Goal: Task Accomplishment & Management: Manage account settings

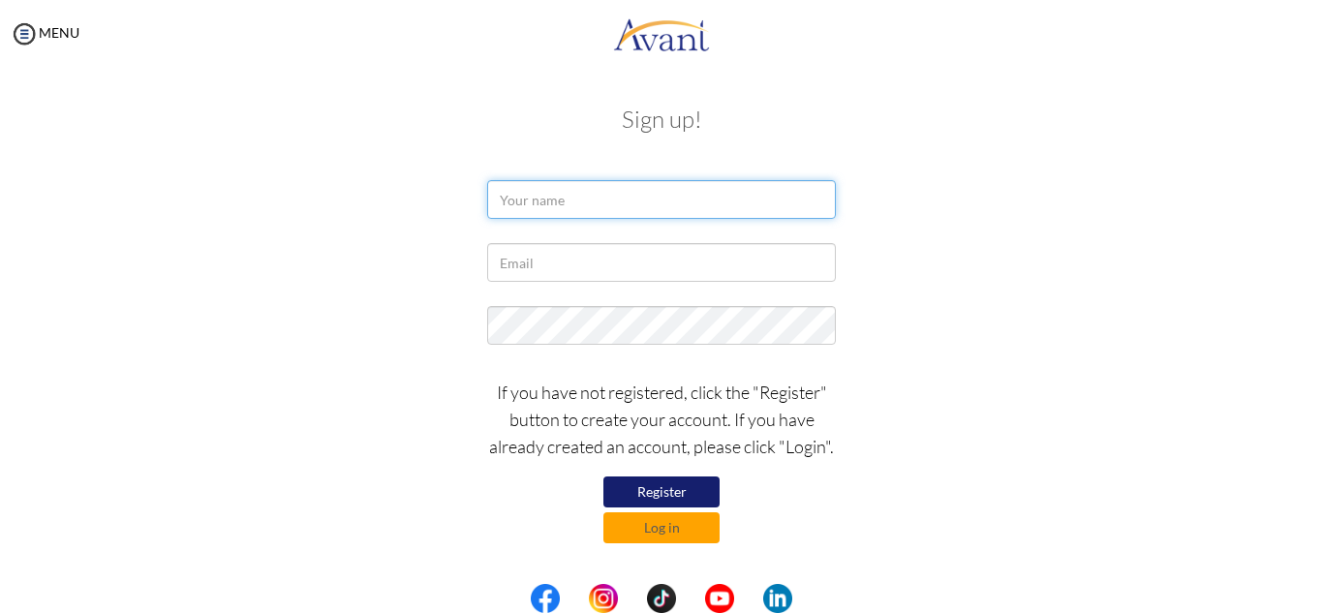
click at [730, 199] on input "text" at bounding box center [661, 199] width 349 height 39
type input "Priscilla Nkrumah"
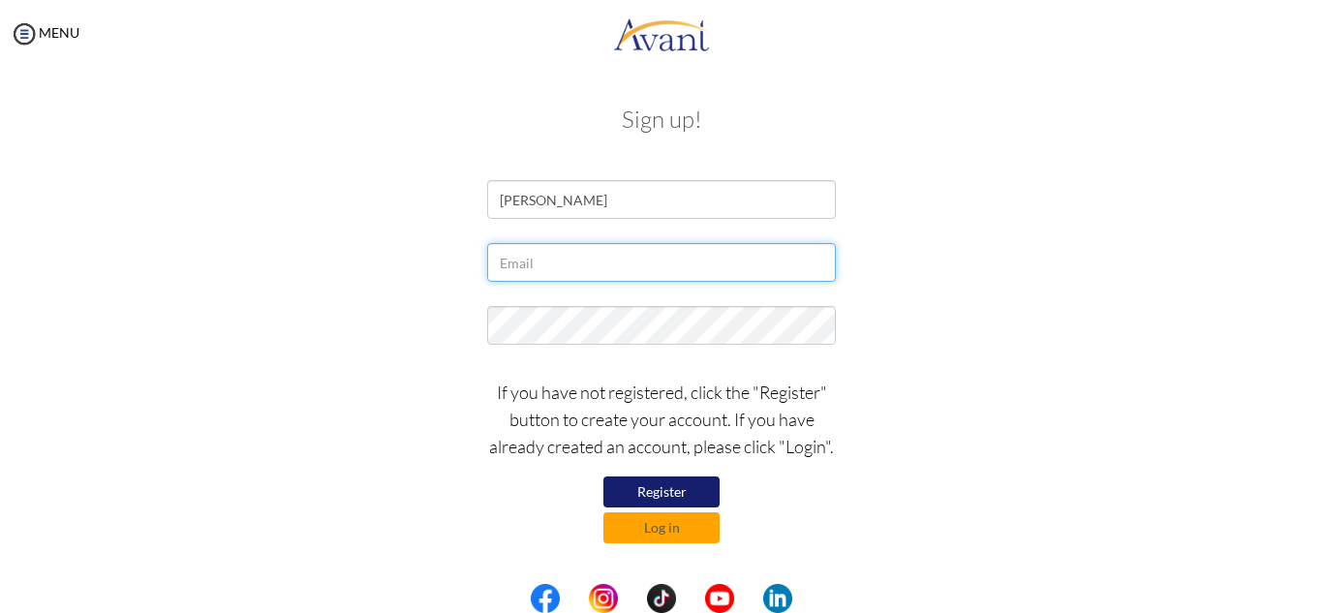
click at [665, 261] on input "text" at bounding box center [661, 262] width 349 height 39
click at [780, 260] on input "riscillankrumah19842gmal.com" at bounding box center [661, 262] width 349 height 39
click at [744, 265] on input "priscillankrumah19842gmal.com" at bounding box center [661, 262] width 349 height 39
type input "[EMAIL_ADDRESS][DOMAIN_NAME]"
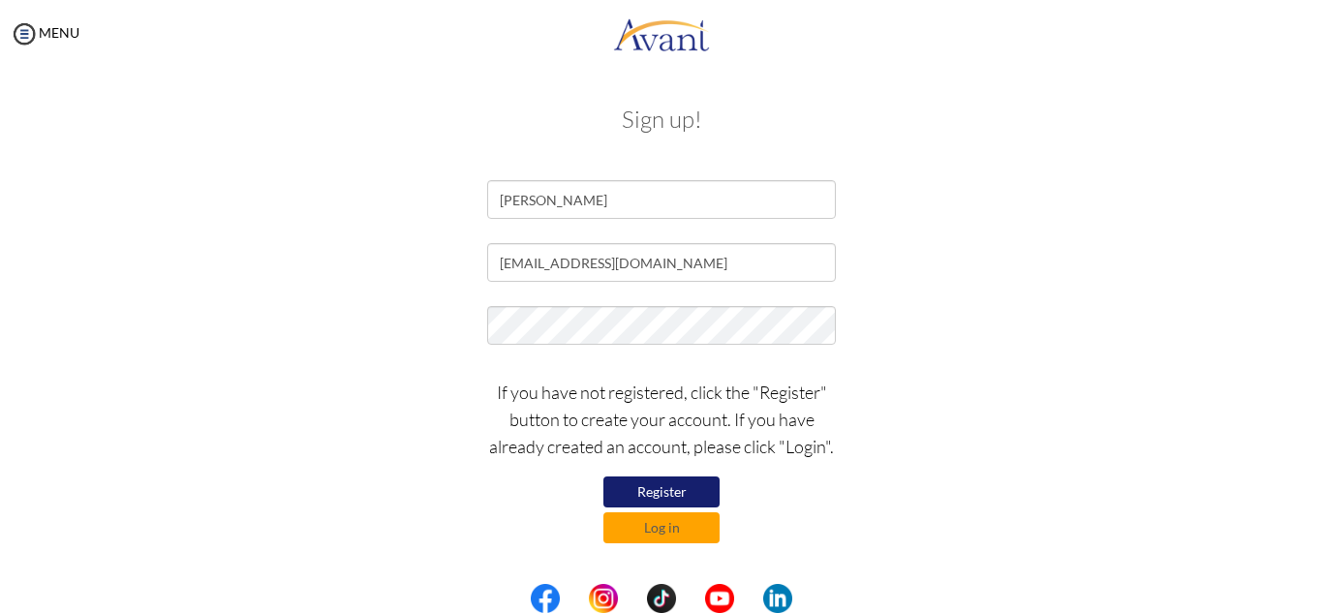
click at [641, 487] on button "Register" at bounding box center [661, 491] width 116 height 31
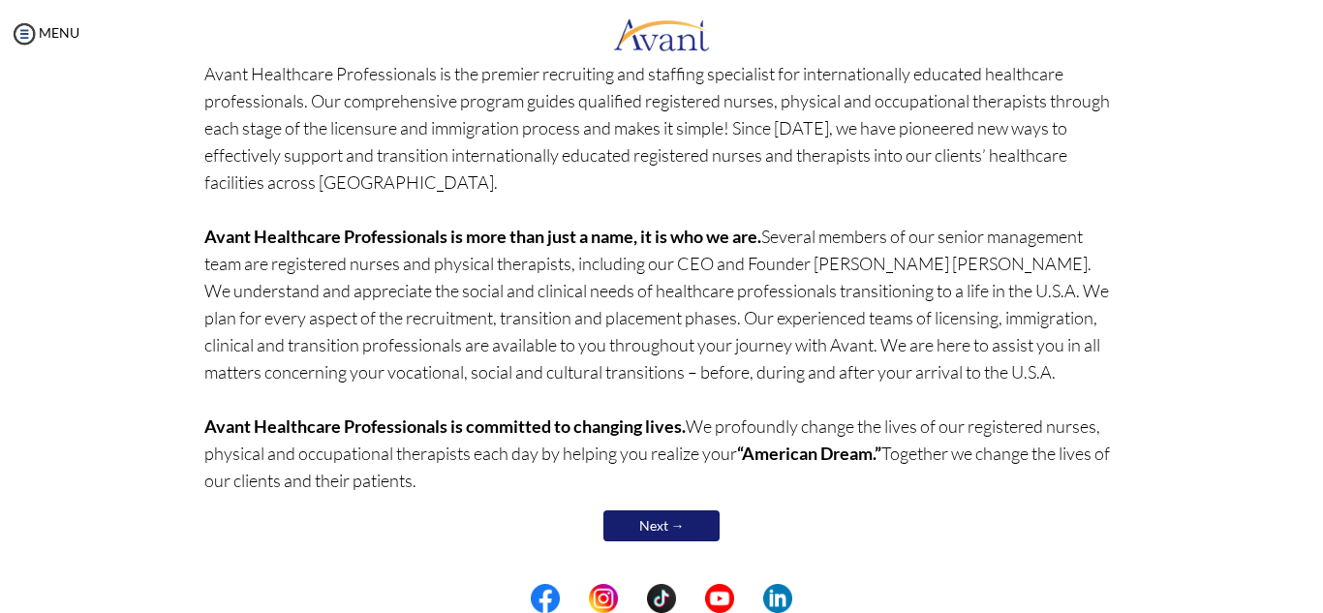
scroll to position [169, 0]
click at [648, 528] on link "Next →" at bounding box center [661, 524] width 116 height 31
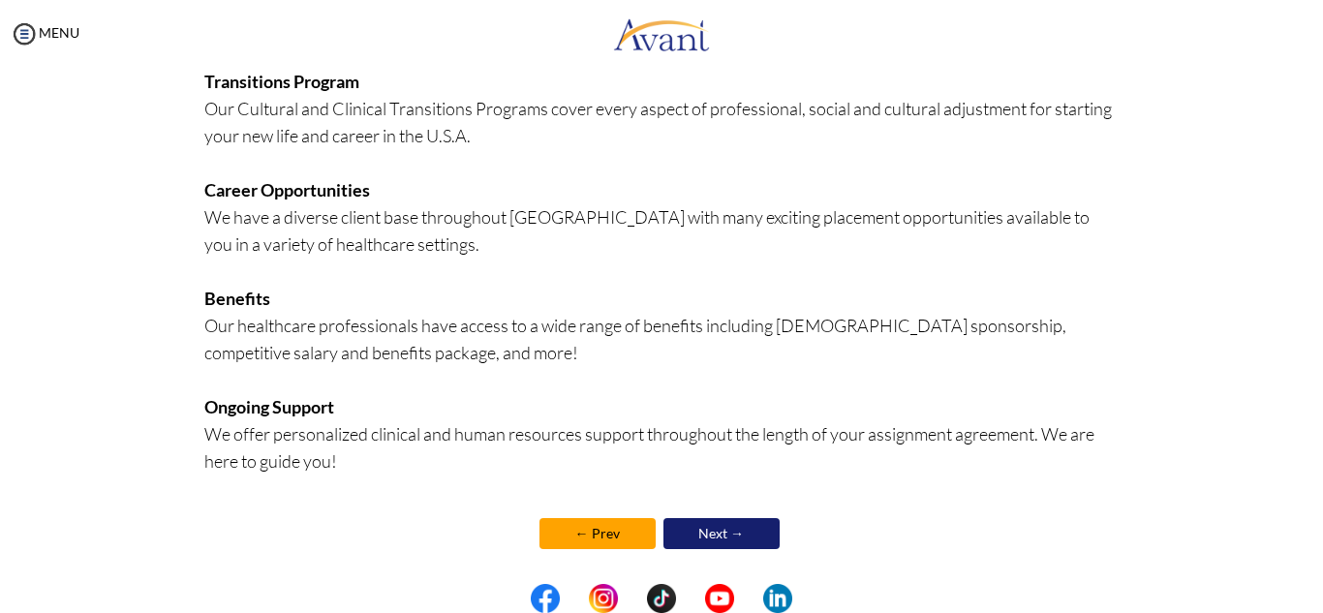
scroll to position [475, 0]
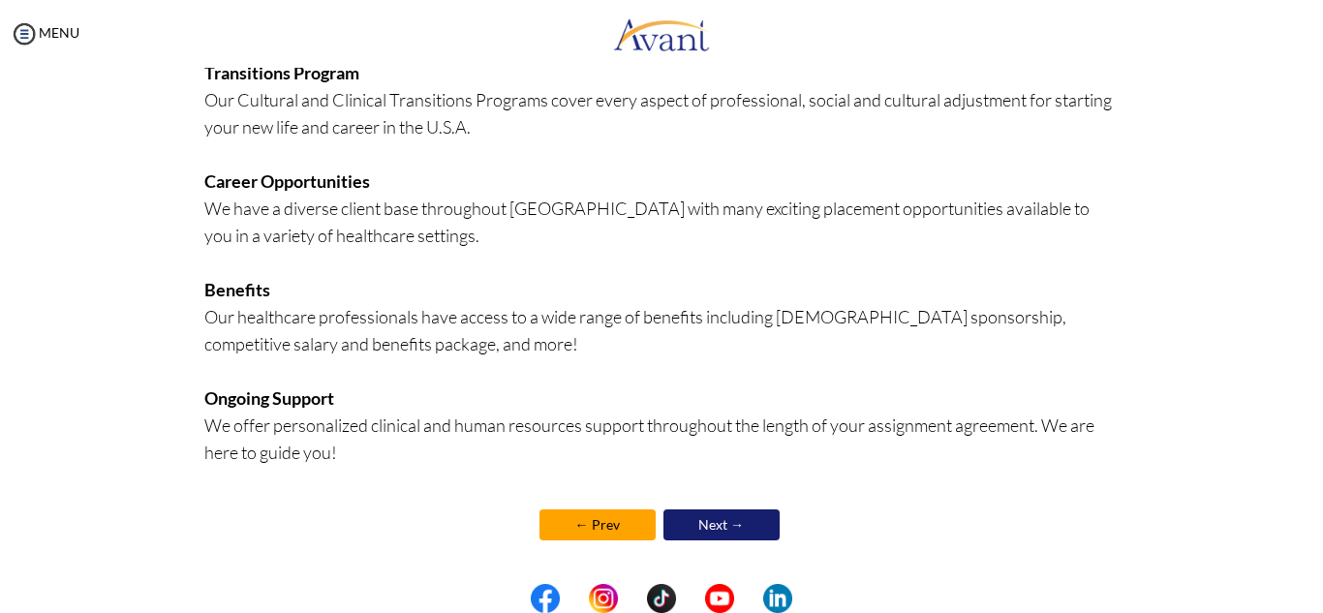
click at [724, 529] on link "Next →" at bounding box center [721, 524] width 116 height 31
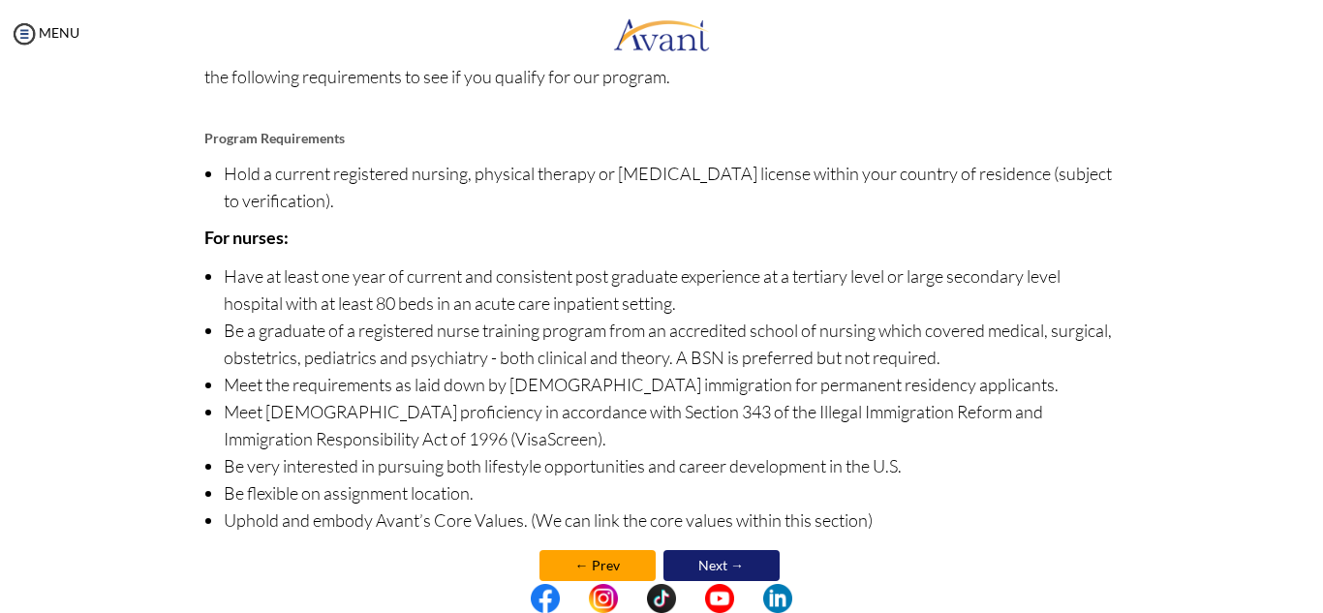
scroll to position [230, 0]
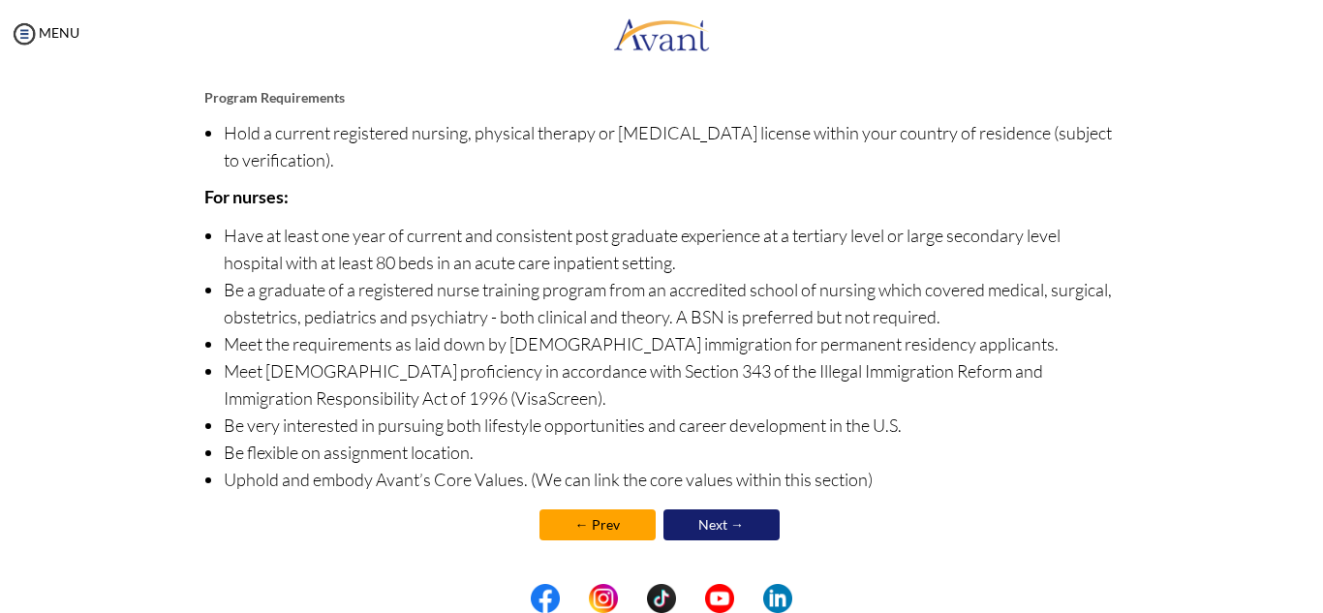
click at [719, 524] on link "Next →" at bounding box center [721, 524] width 116 height 31
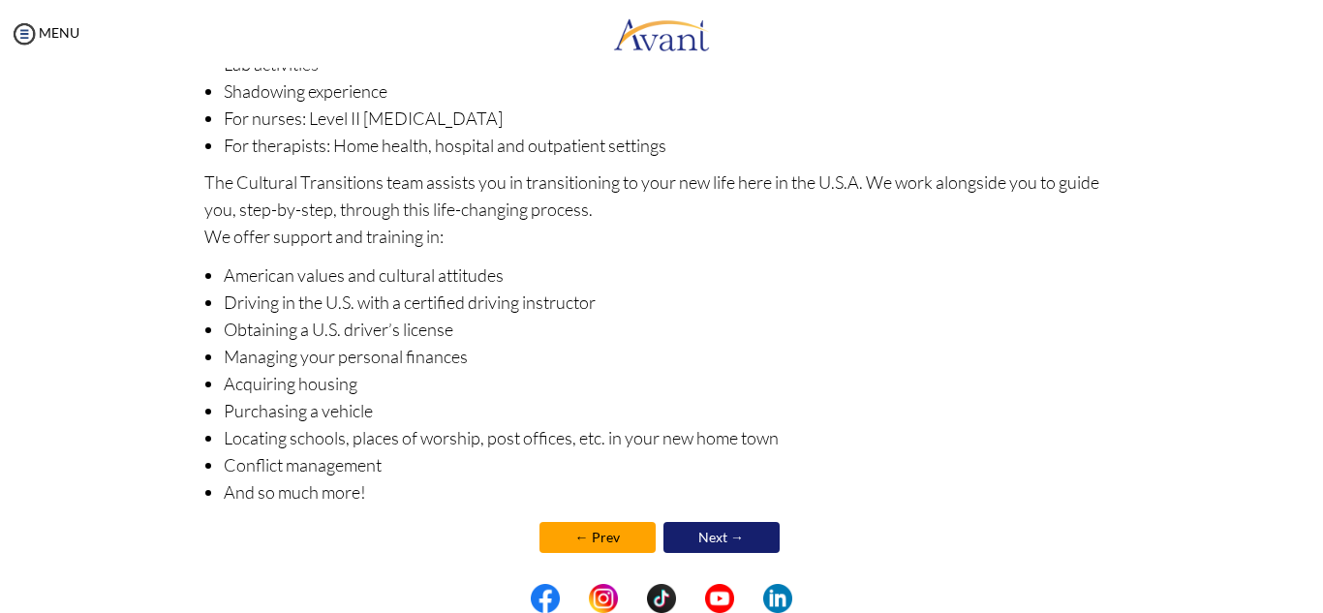
scroll to position [307, 0]
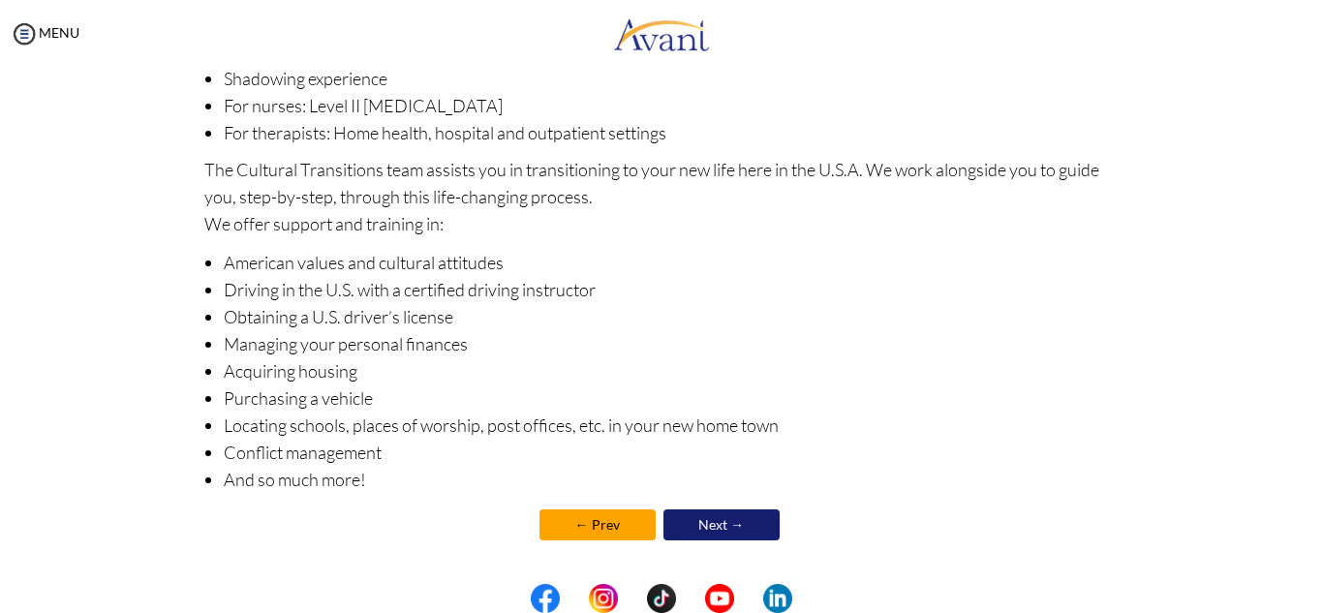
click at [726, 526] on link "Next →" at bounding box center [721, 524] width 116 height 31
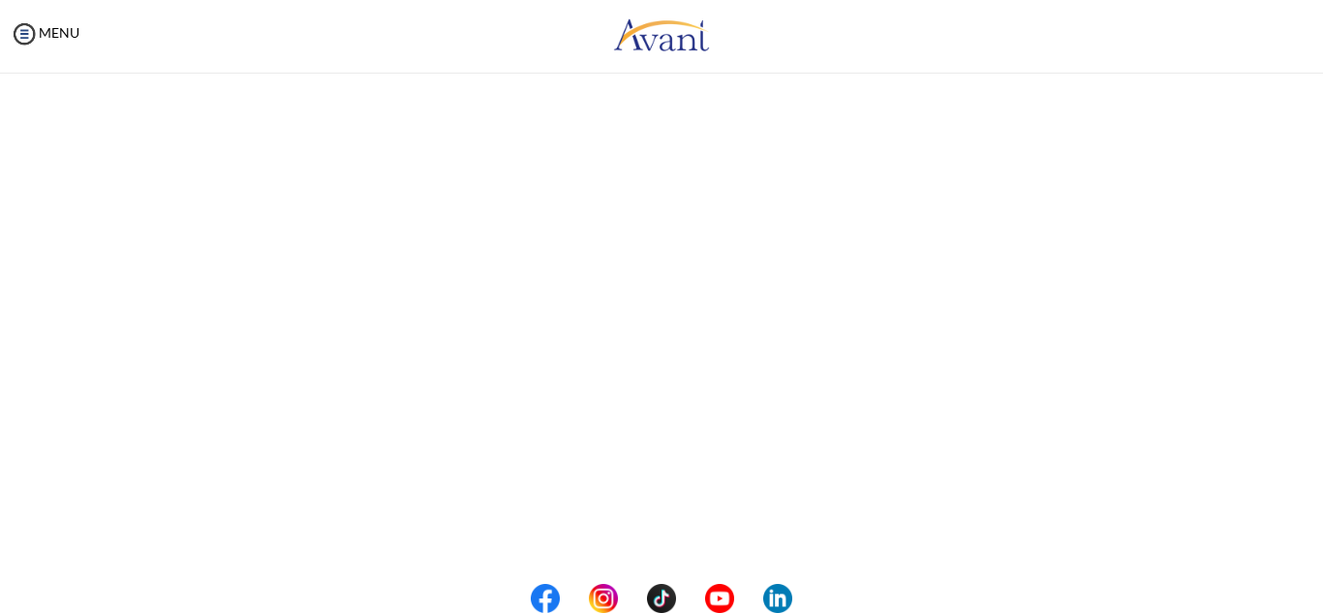
scroll to position [0, 0]
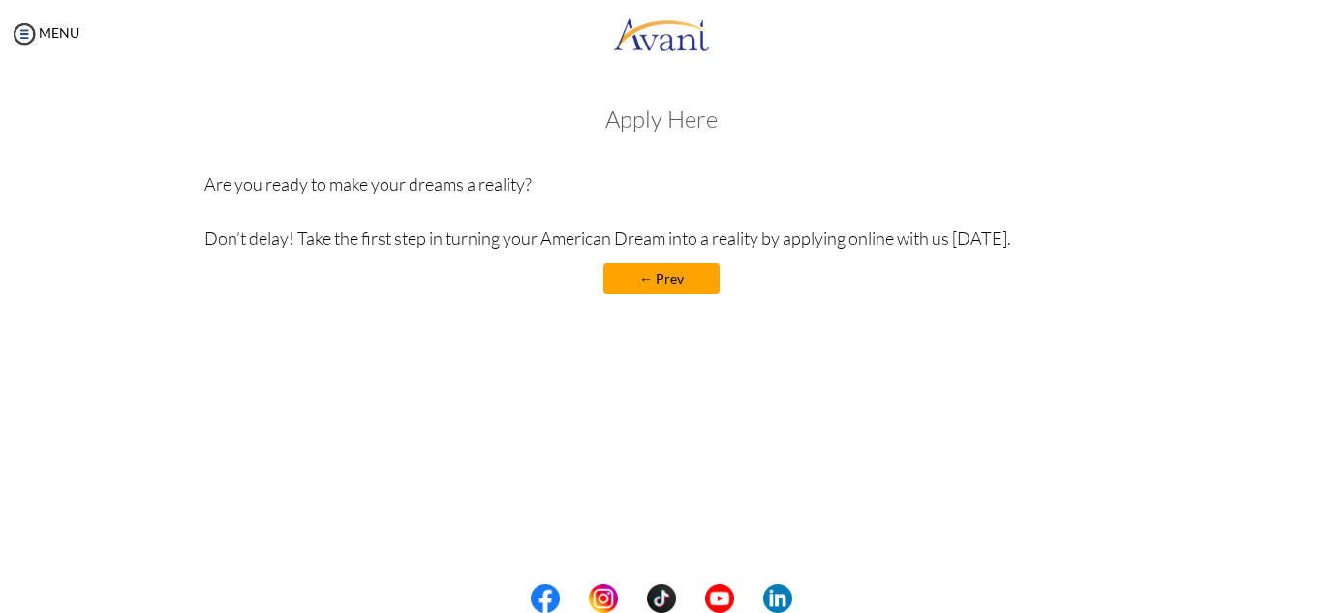
click at [630, 277] on link "← Prev" at bounding box center [661, 278] width 116 height 31
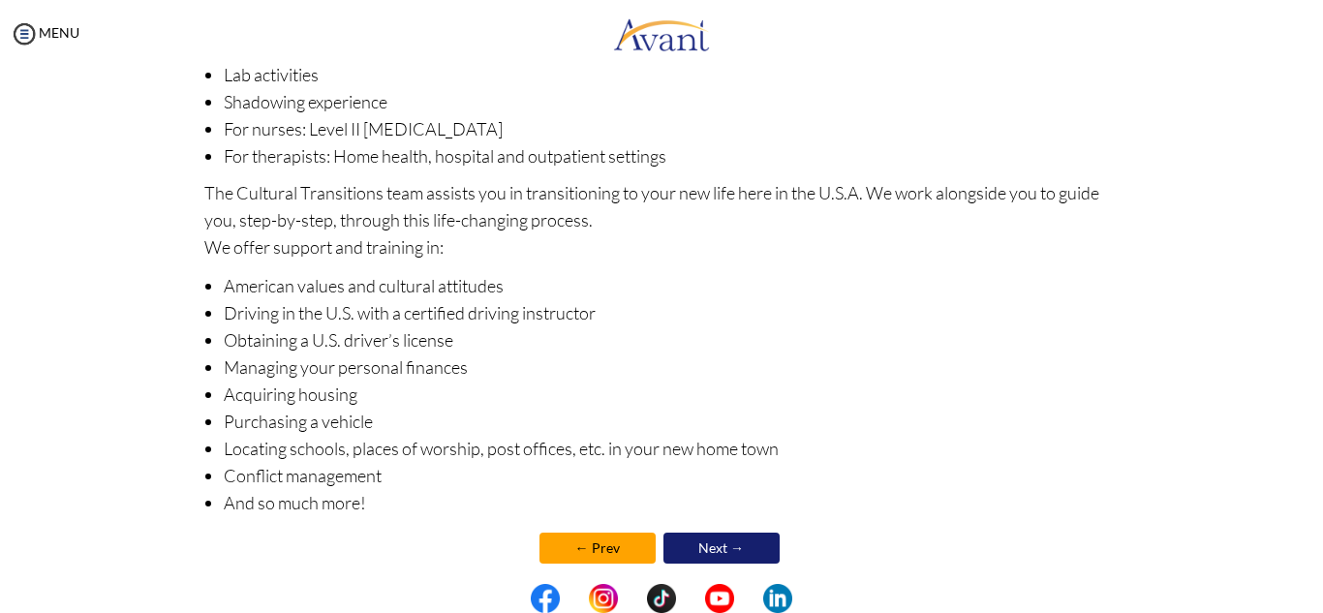
scroll to position [307, 0]
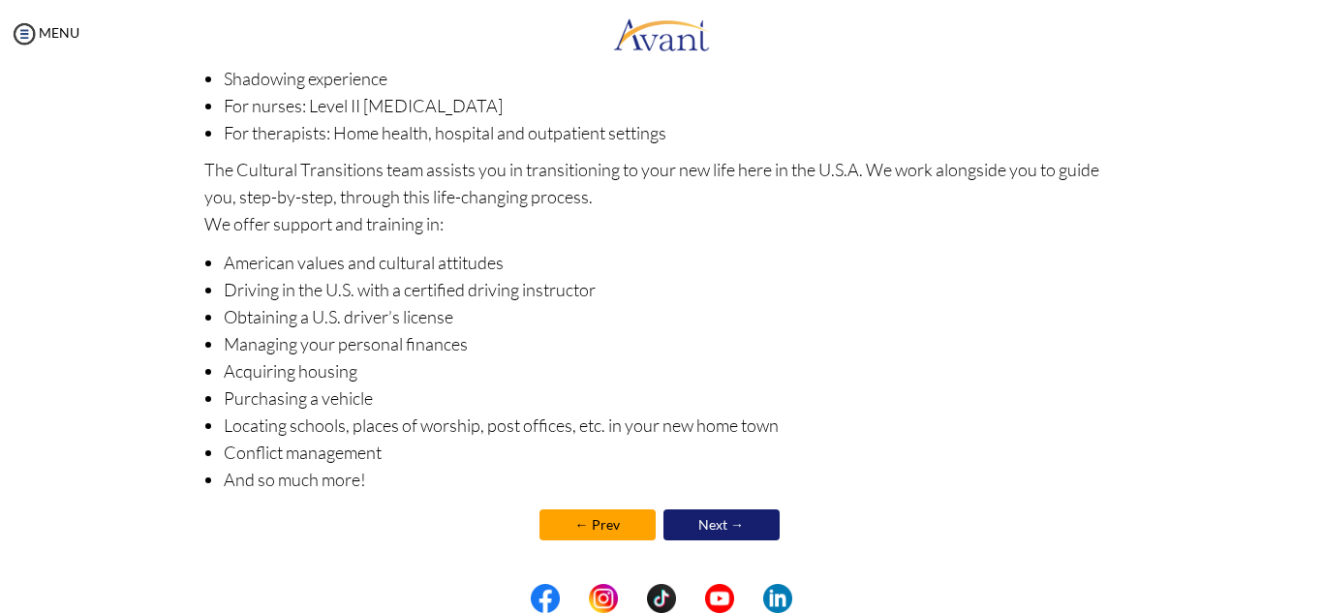
click at [703, 523] on link "Next →" at bounding box center [721, 524] width 116 height 31
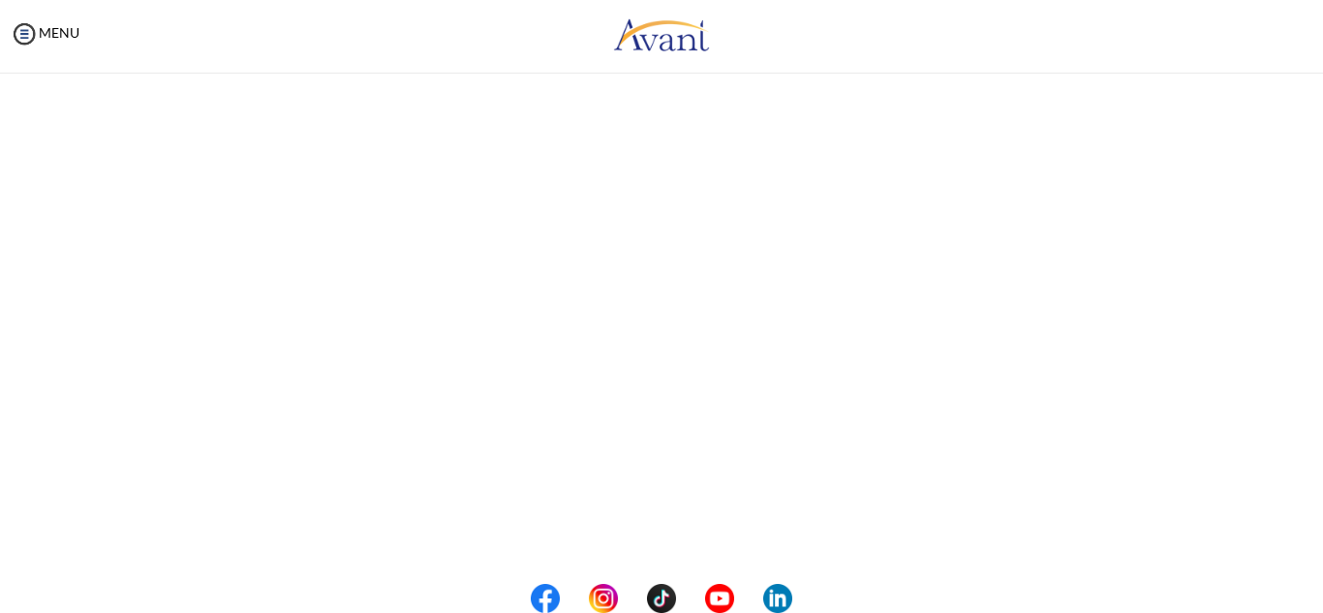
scroll to position [309, 0]
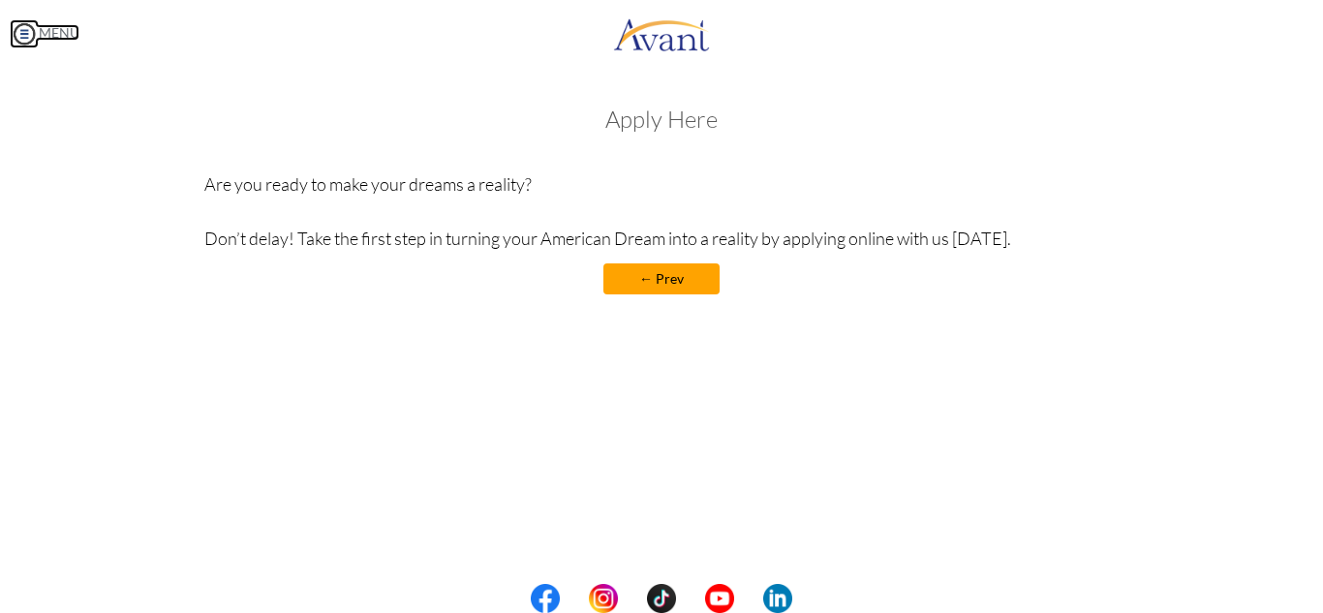
click at [23, 38] on img at bounding box center [24, 33] width 29 height 29
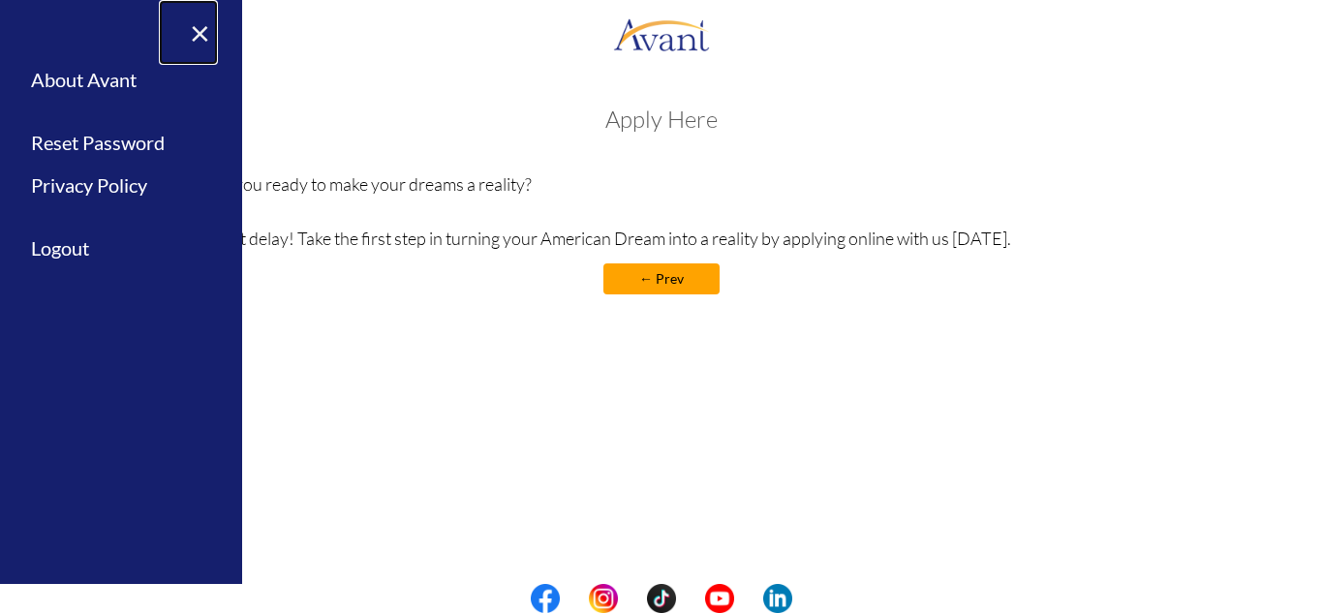
click at [197, 33] on link "×" at bounding box center [188, 32] width 59 height 65
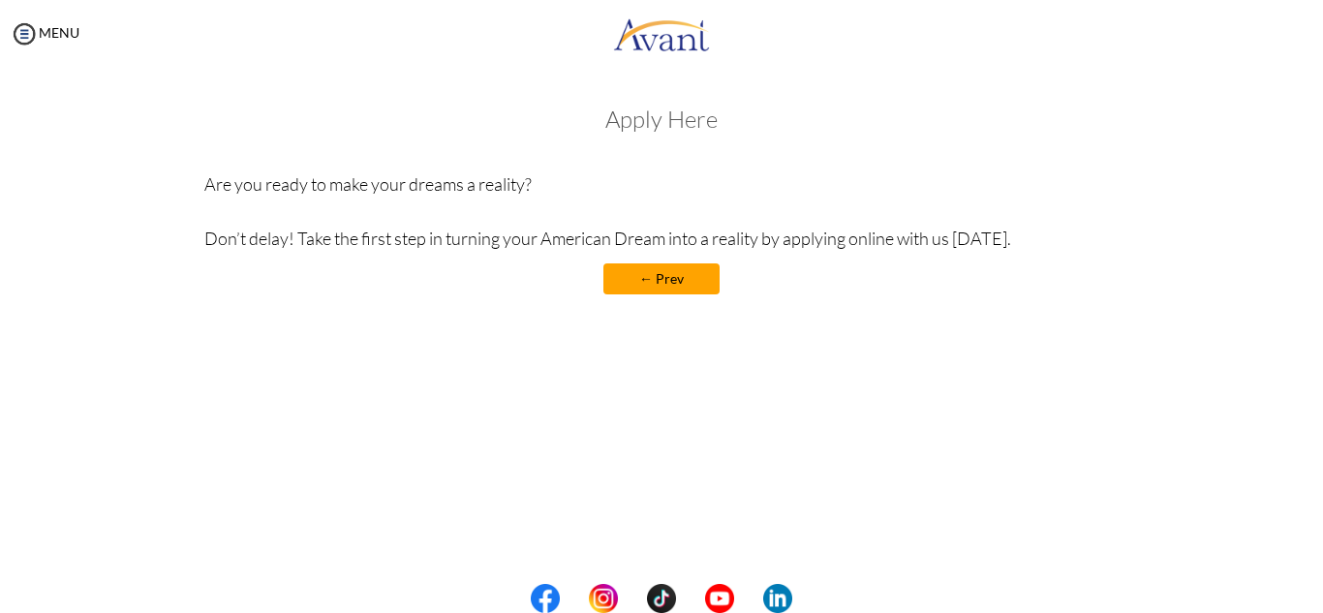
click at [656, 116] on h3 "Apply Here" at bounding box center [661, 119] width 915 height 25
click at [698, 112] on h3 "Apply Here" at bounding box center [661, 119] width 915 height 25
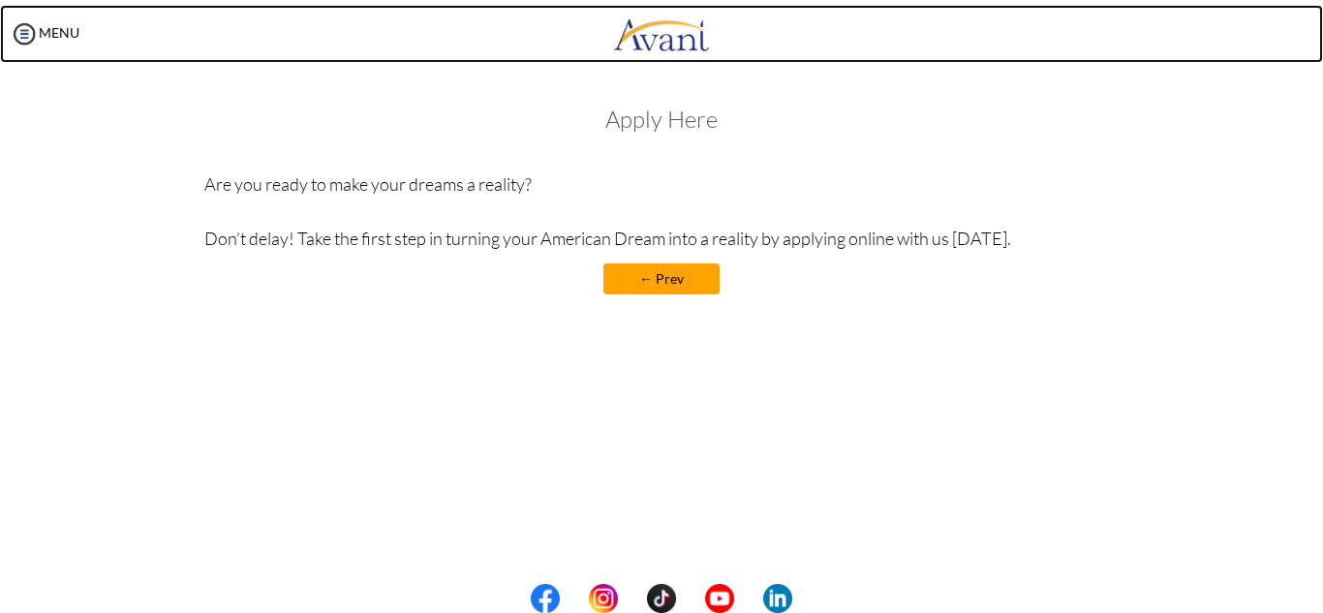
click at [671, 40] on img at bounding box center [661, 34] width 97 height 58
click at [646, 24] on img at bounding box center [661, 34] width 97 height 58
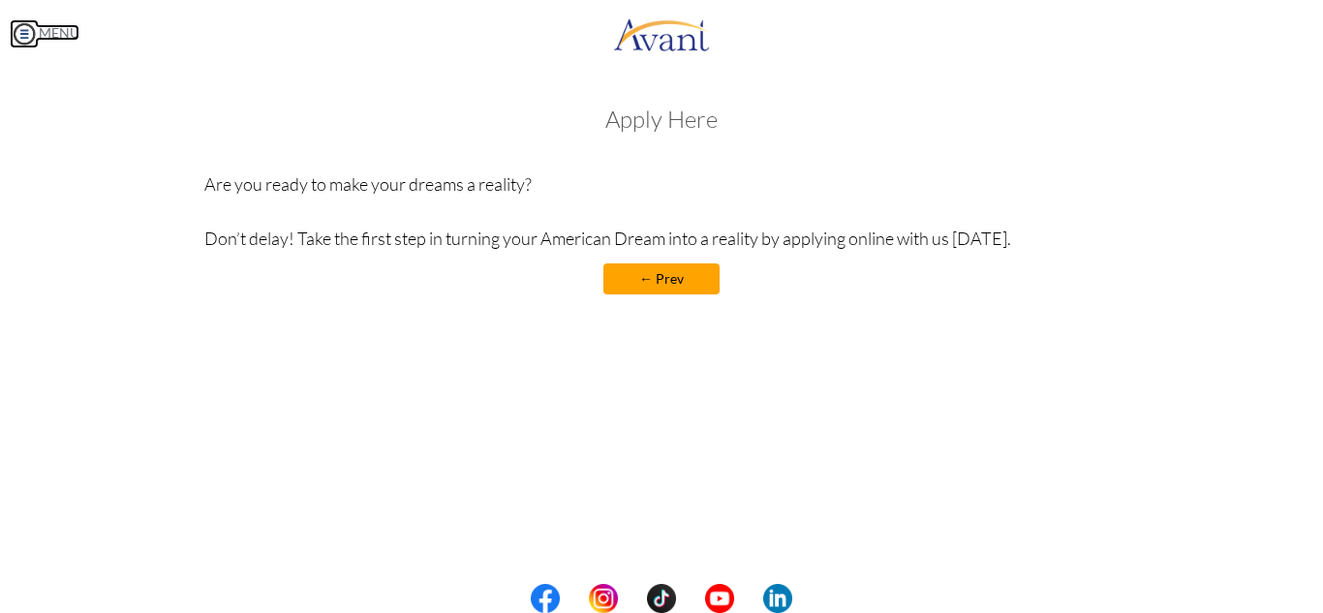
click at [10, 34] on img at bounding box center [24, 33] width 29 height 29
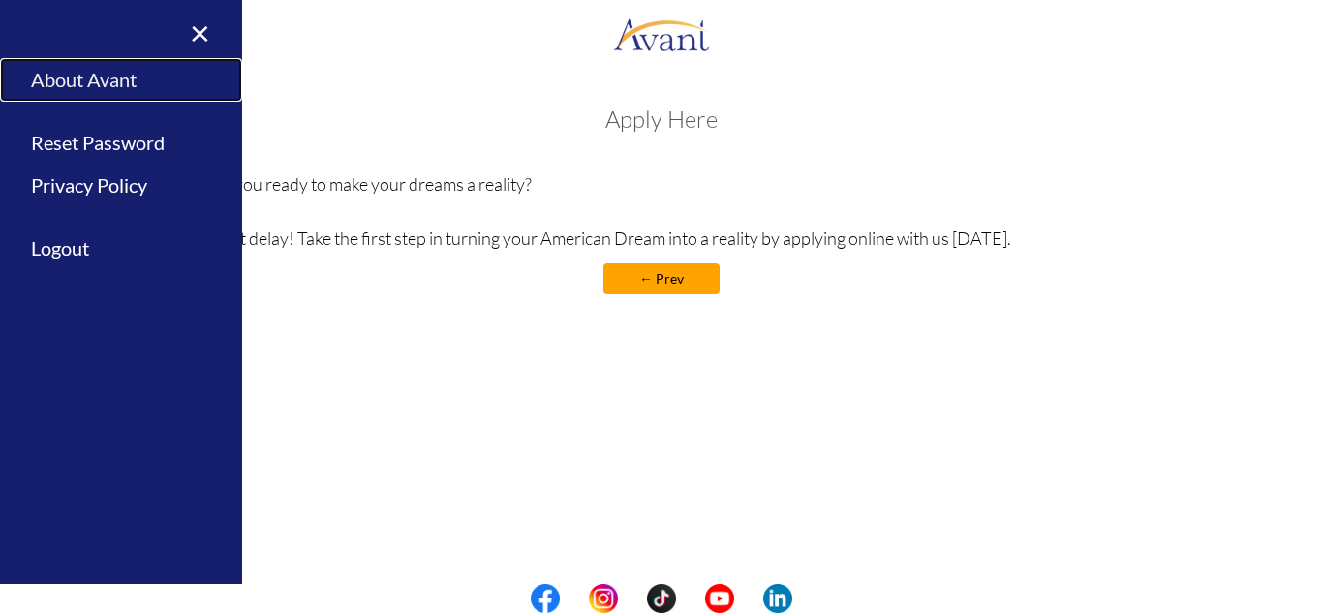
click at [71, 81] on link "About Avant" at bounding box center [121, 80] width 242 height 44
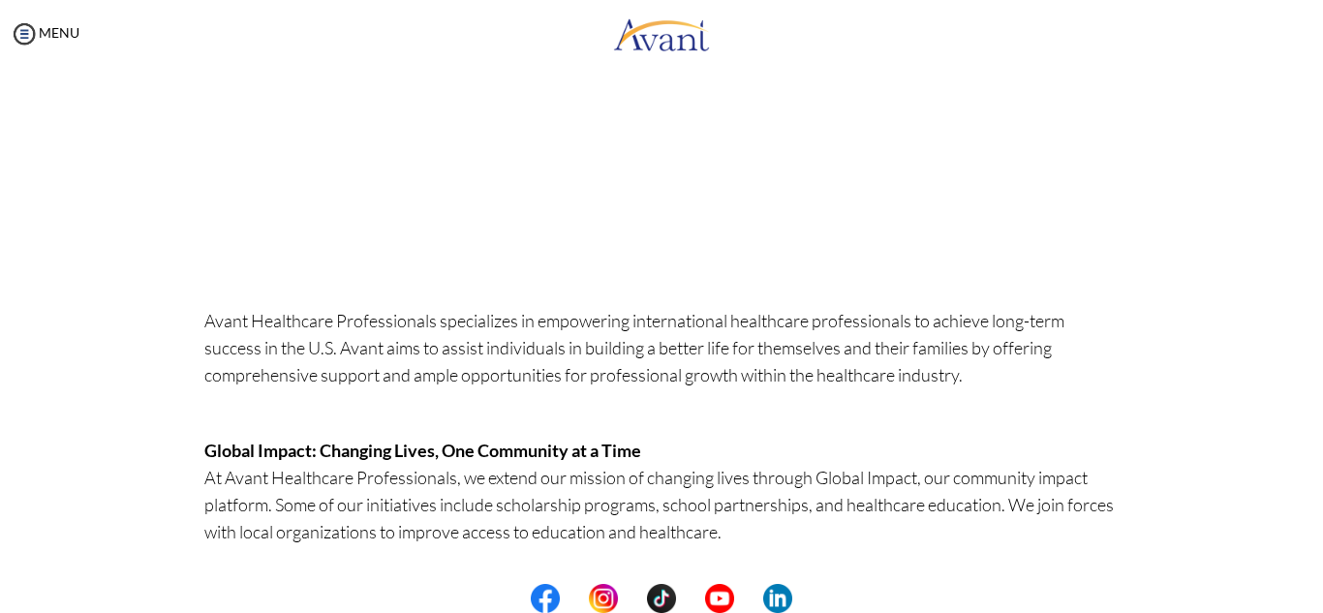
scroll to position [0, 0]
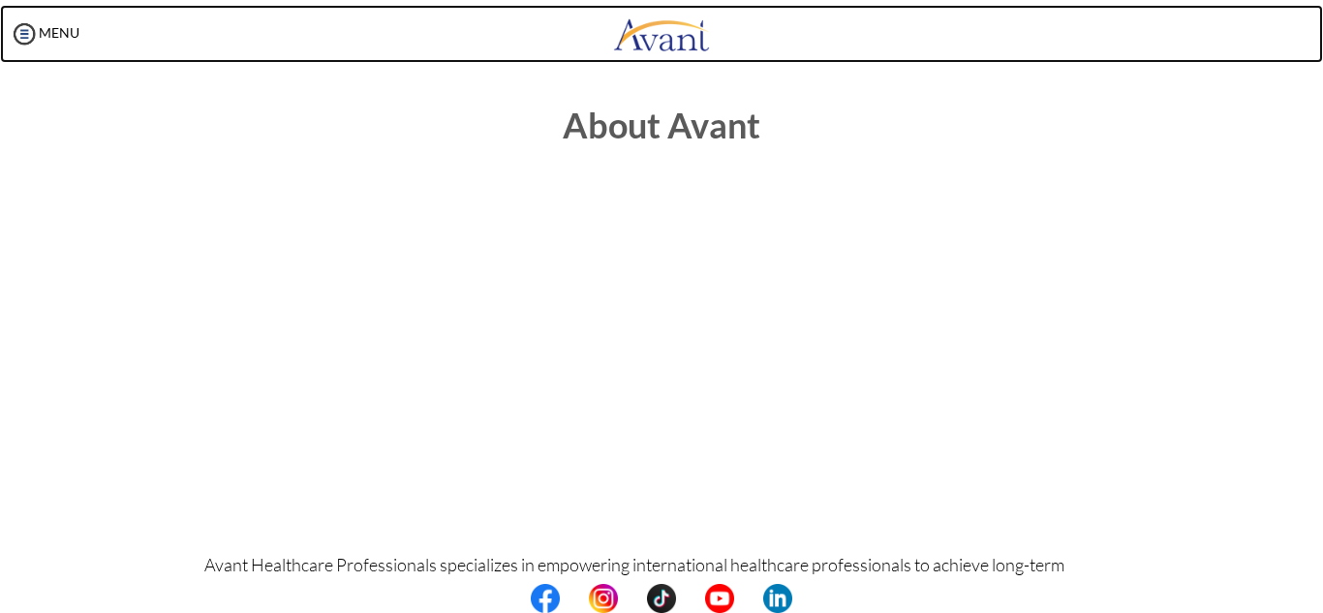
click at [657, 38] on img at bounding box center [661, 34] width 97 height 58
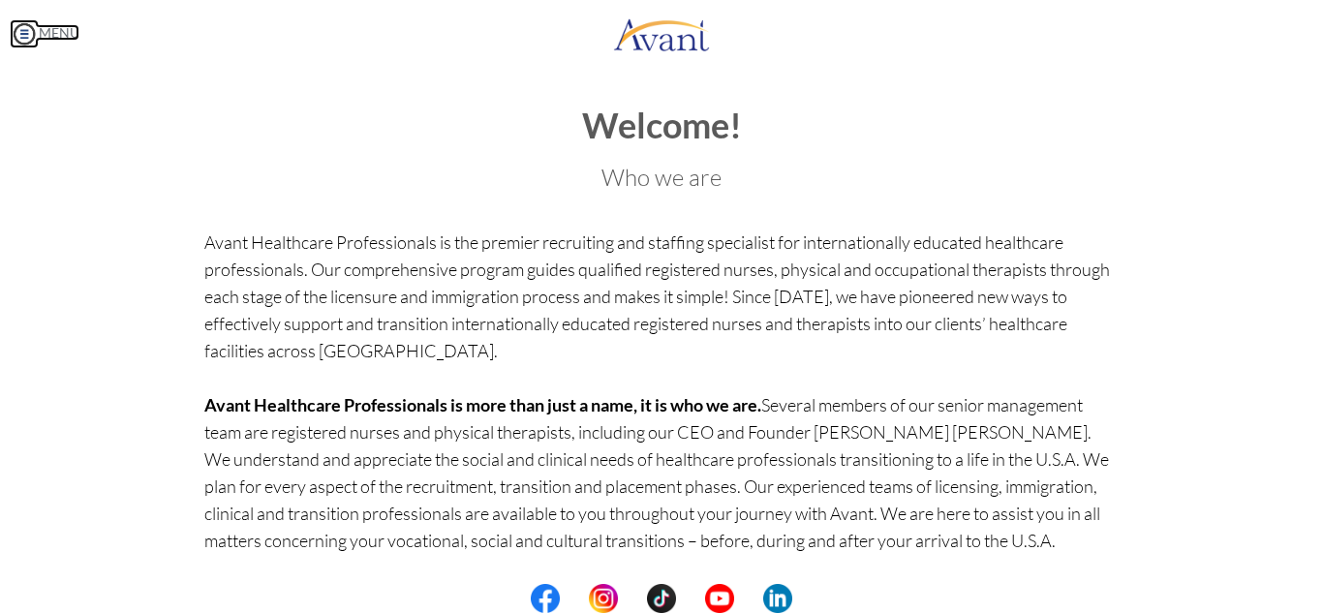
click at [29, 36] on img at bounding box center [24, 33] width 29 height 29
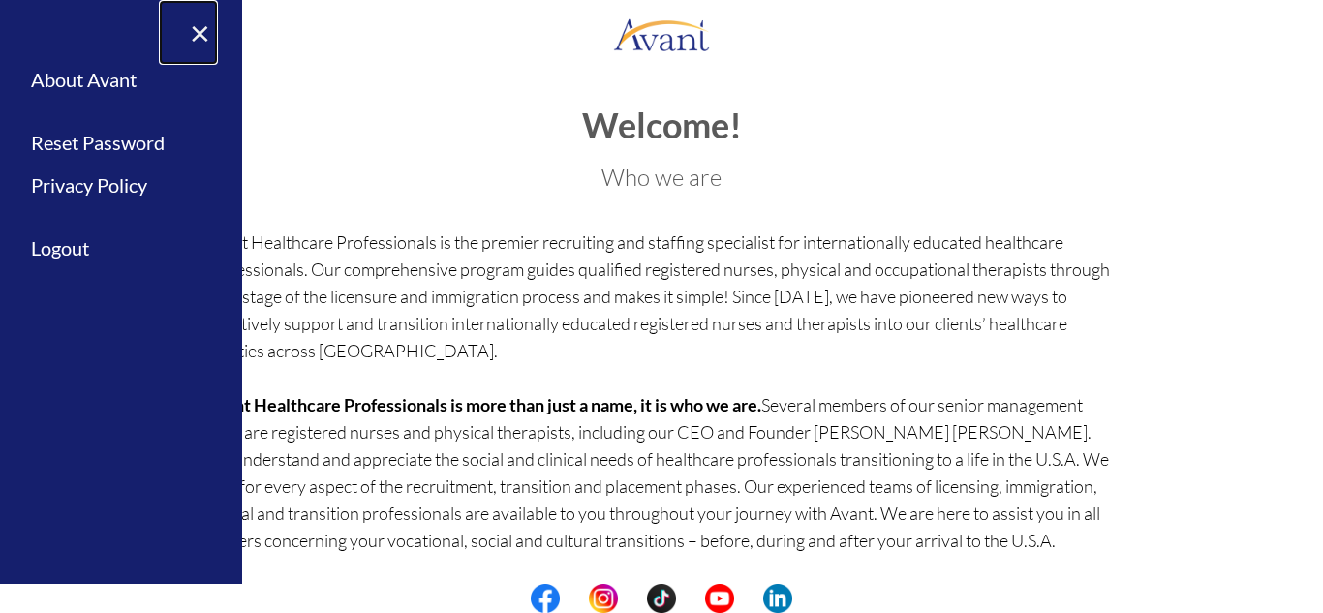
click at [200, 32] on link "×" at bounding box center [188, 32] width 59 height 65
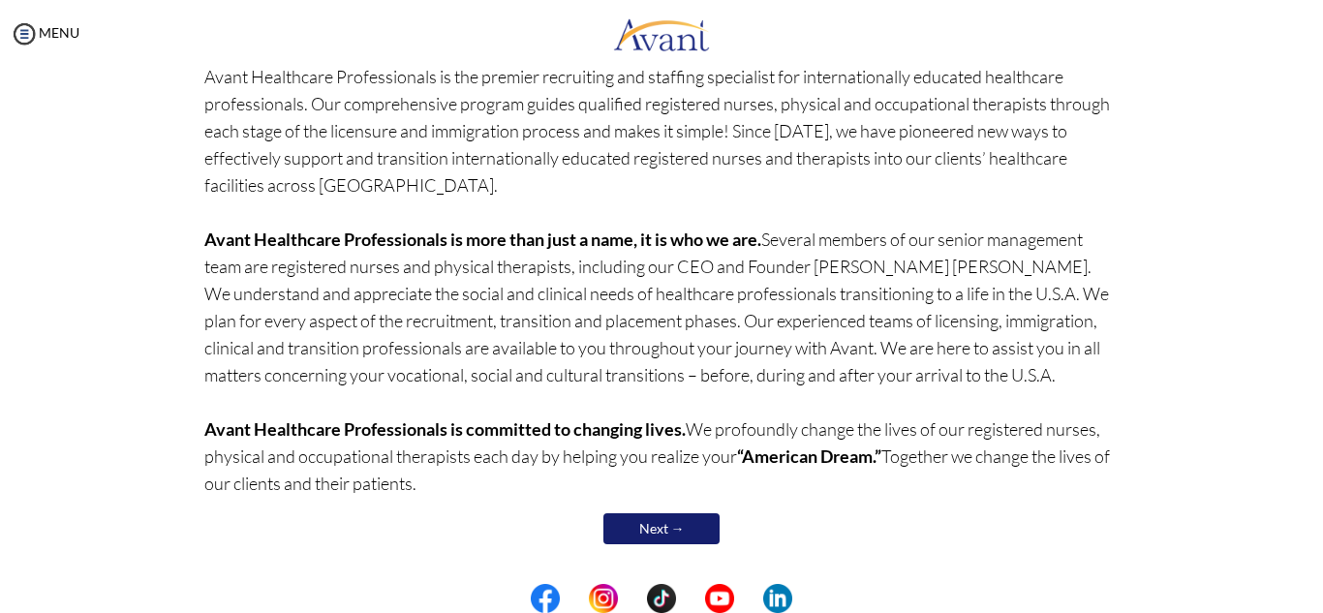
scroll to position [169, 0]
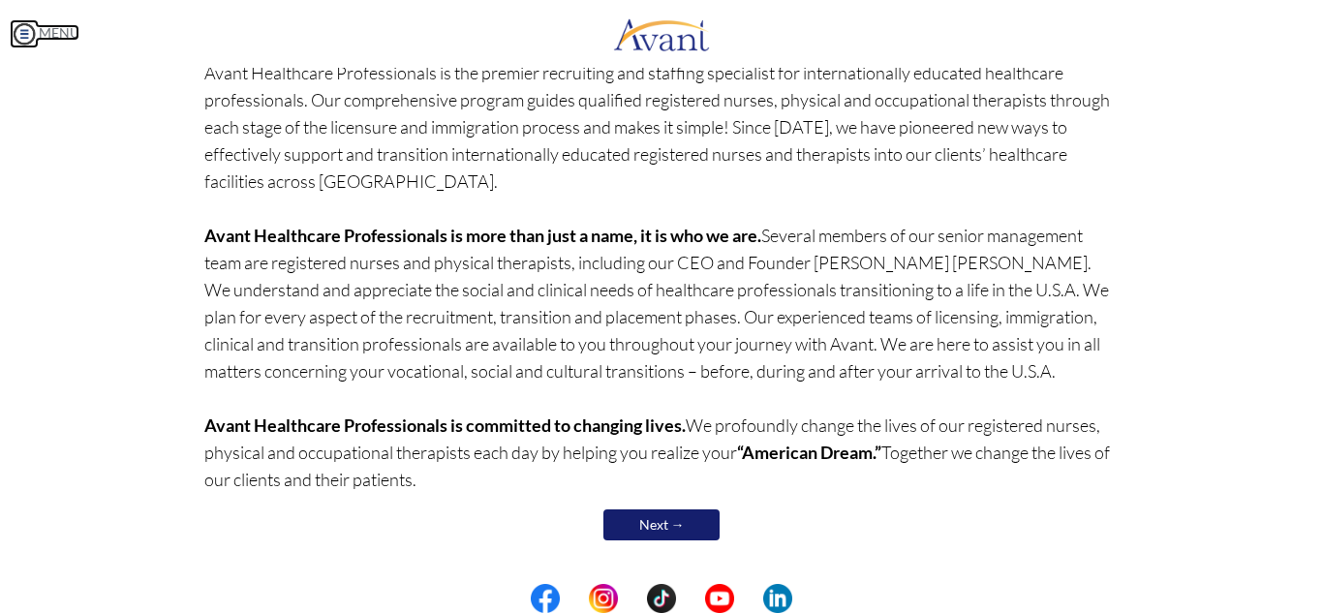
click at [27, 31] on img at bounding box center [24, 33] width 29 height 29
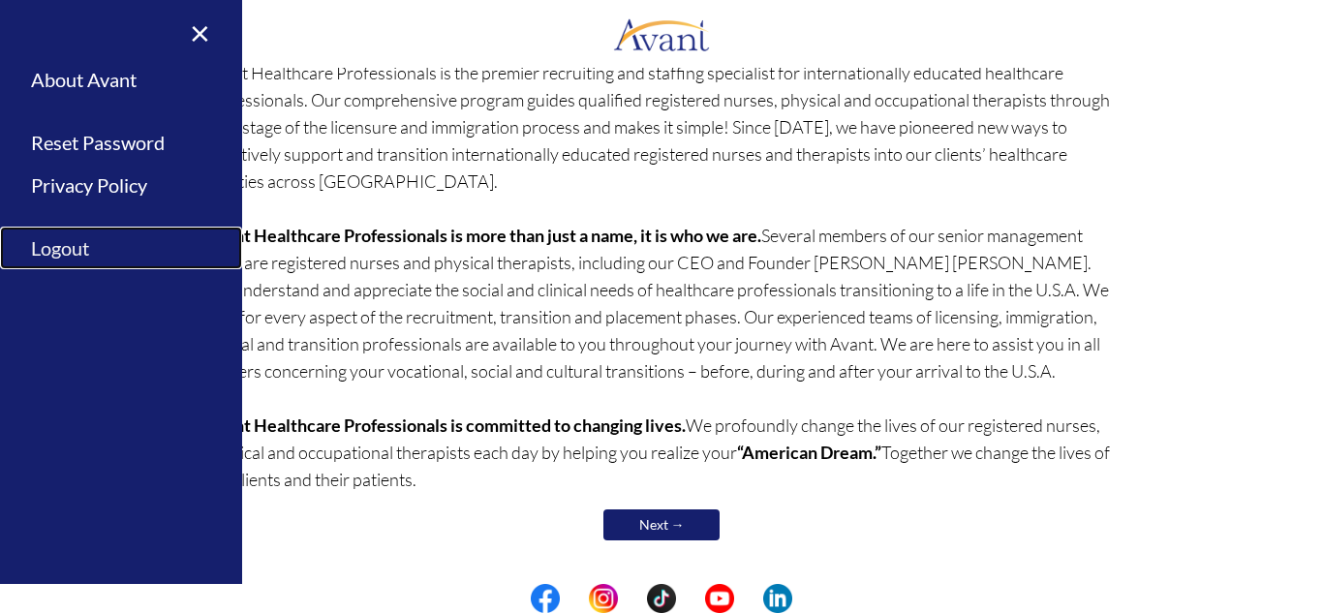
click at [65, 248] on link "Logout" at bounding box center [121, 249] width 242 height 44
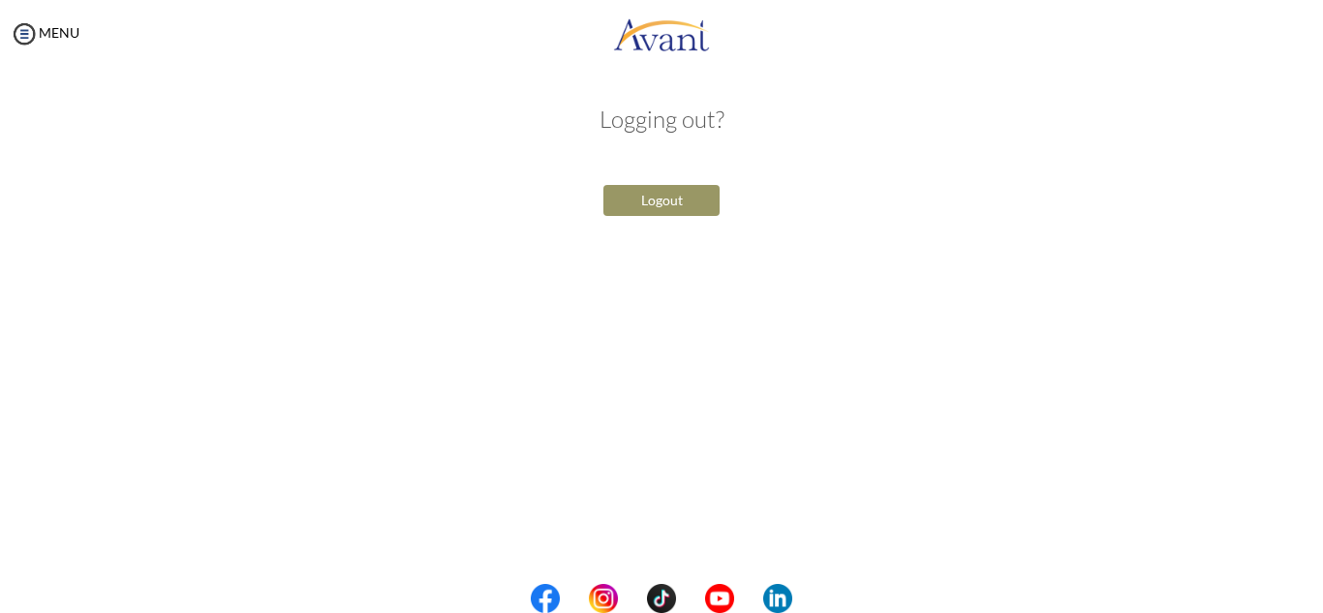
click at [662, 199] on button "Logout" at bounding box center [661, 200] width 116 height 31
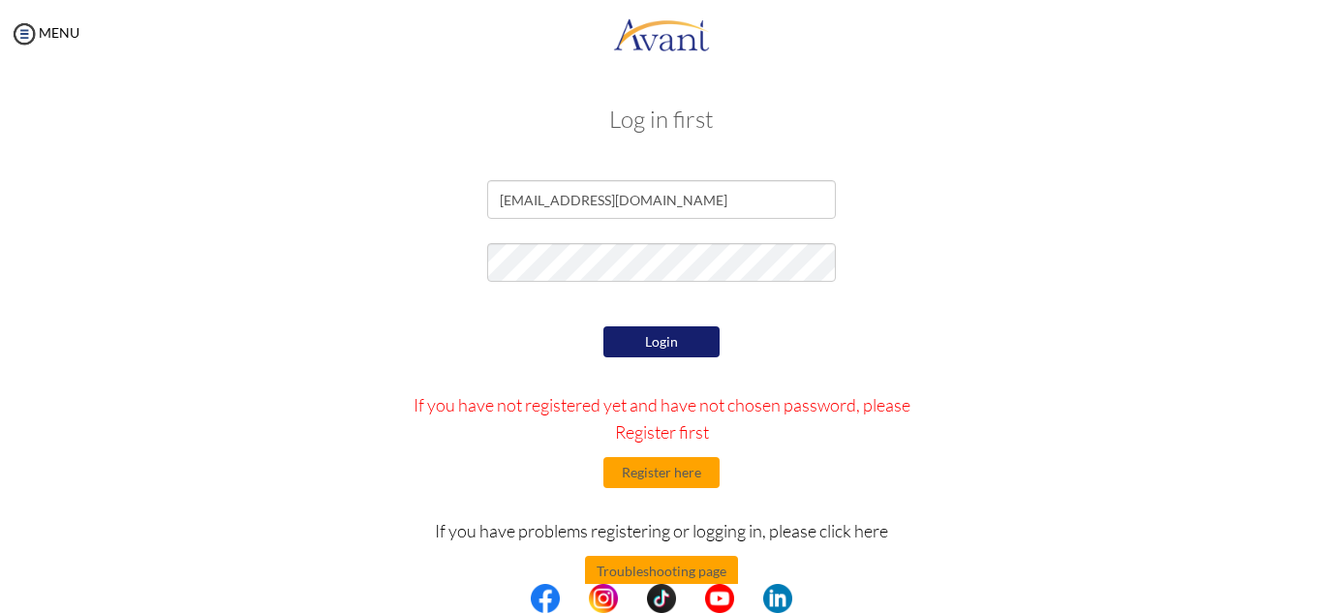
click at [659, 340] on button "Login" at bounding box center [661, 341] width 116 height 31
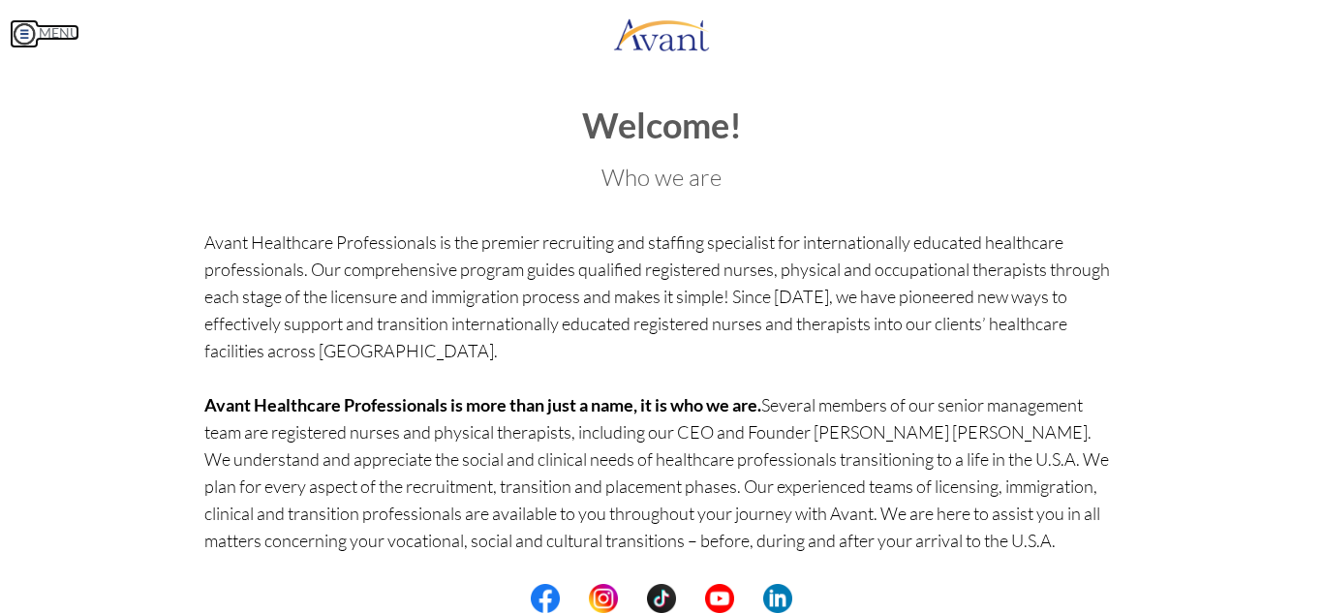
click at [24, 27] on img at bounding box center [24, 33] width 29 height 29
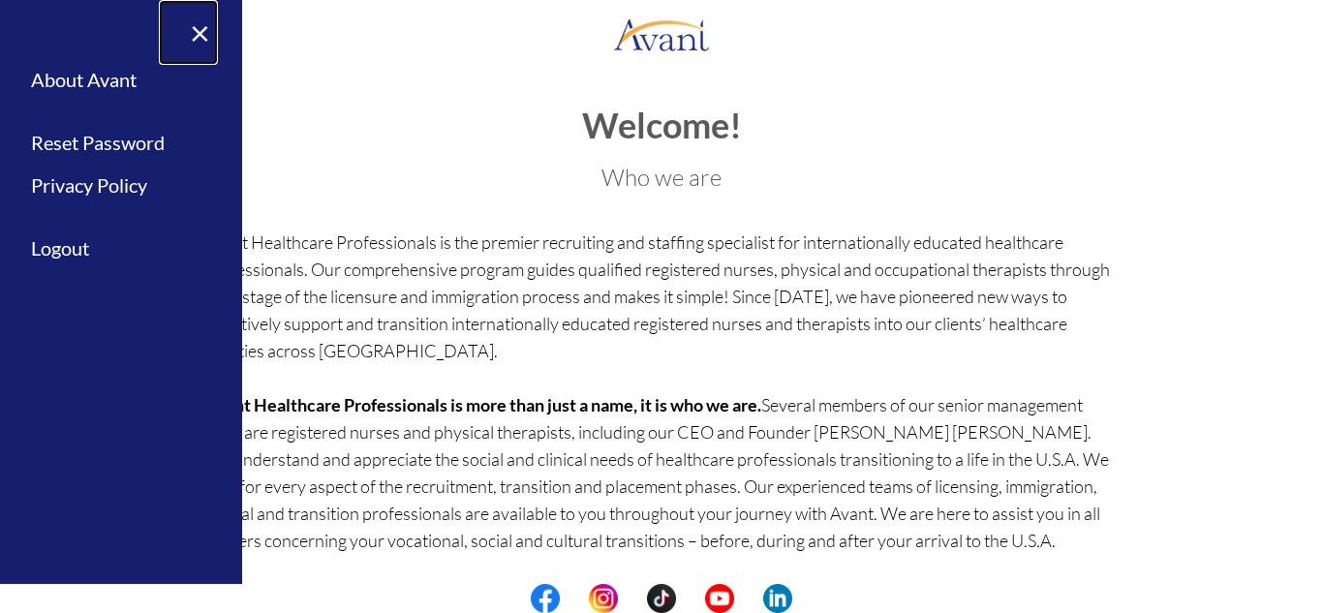
click at [198, 27] on link "×" at bounding box center [188, 32] width 59 height 65
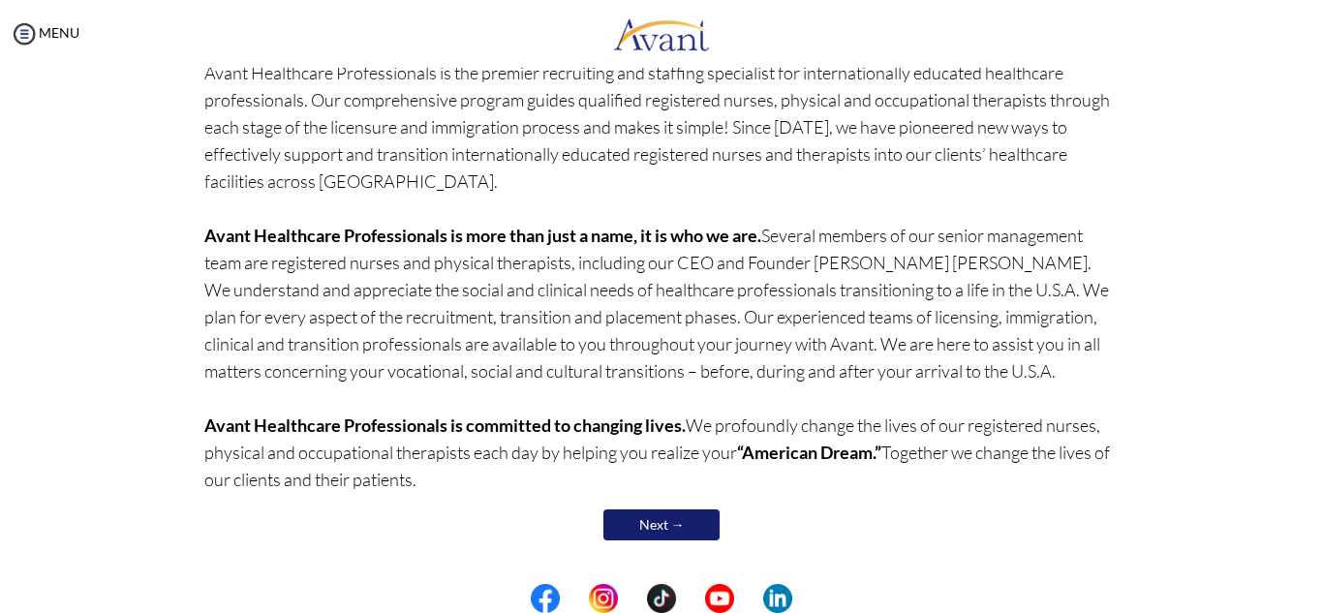
click at [667, 515] on link "Next →" at bounding box center [661, 524] width 116 height 31
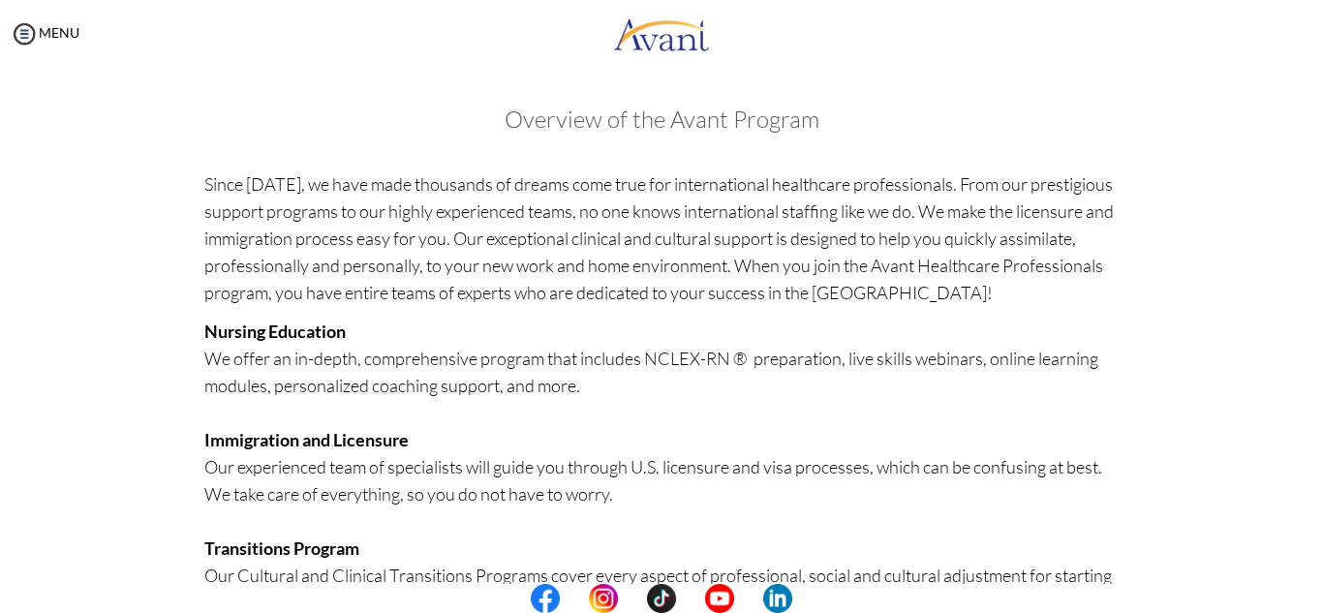
click at [1217, 363] on div "Welcome! Who we are Avant Healthcare Professionals is the premier recruiting an…" at bounding box center [661, 563] width 1133 height 953
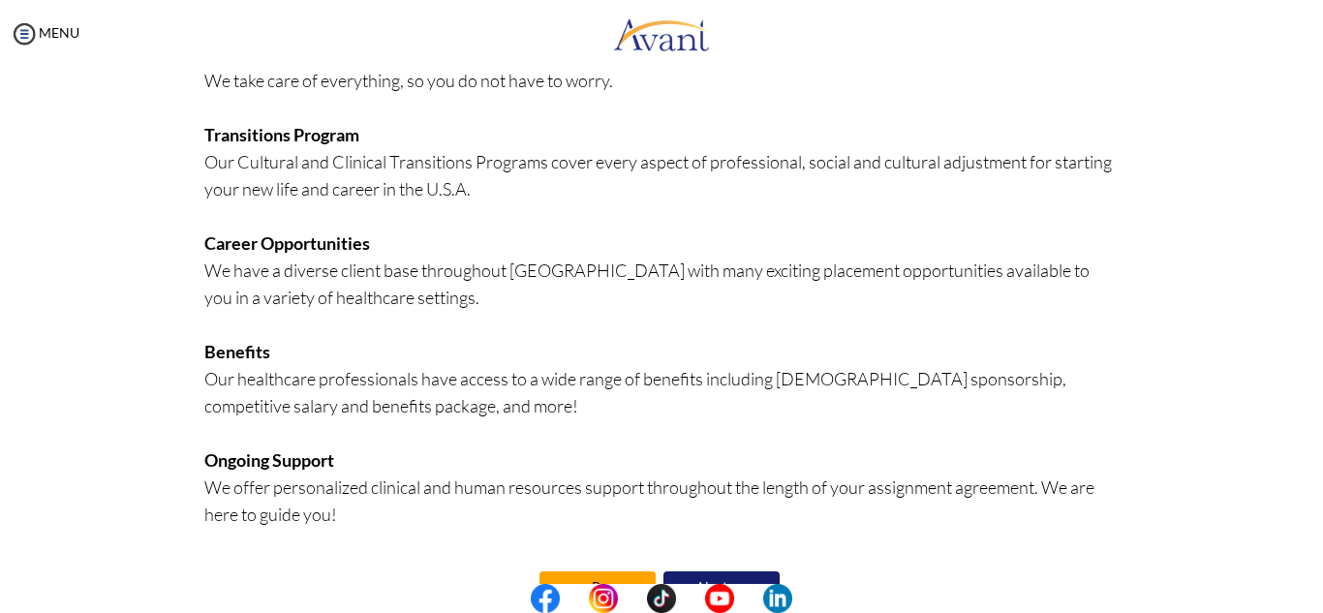
scroll to position [475, 0]
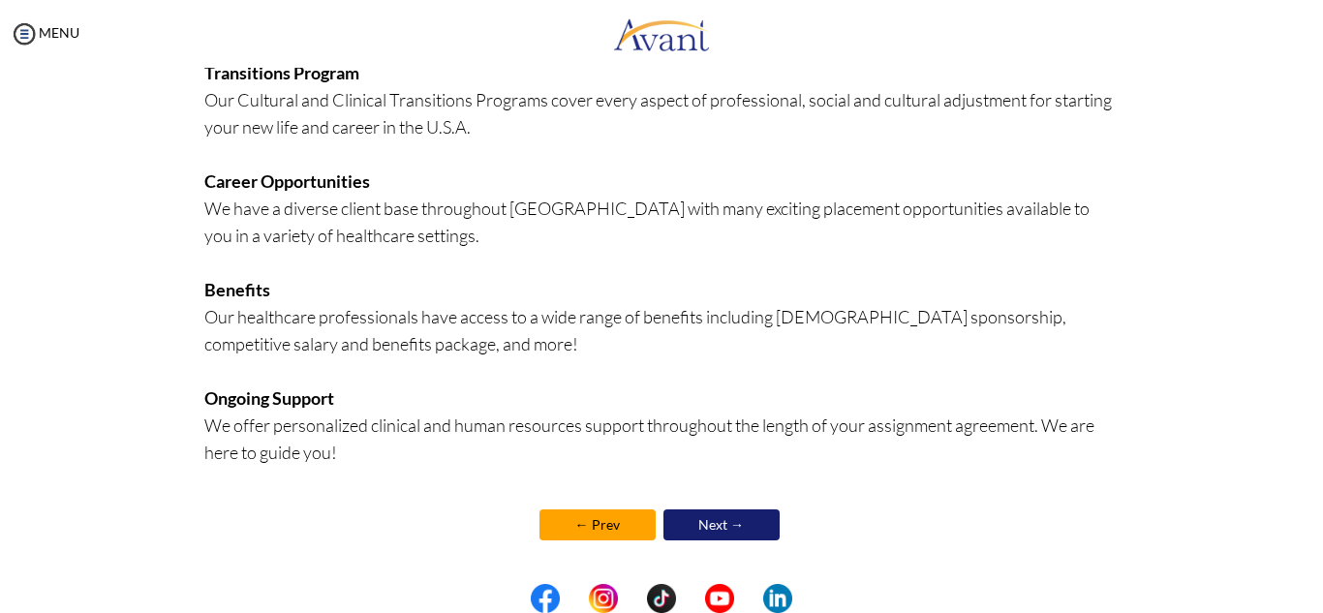
click at [708, 524] on link "Next →" at bounding box center [721, 524] width 116 height 31
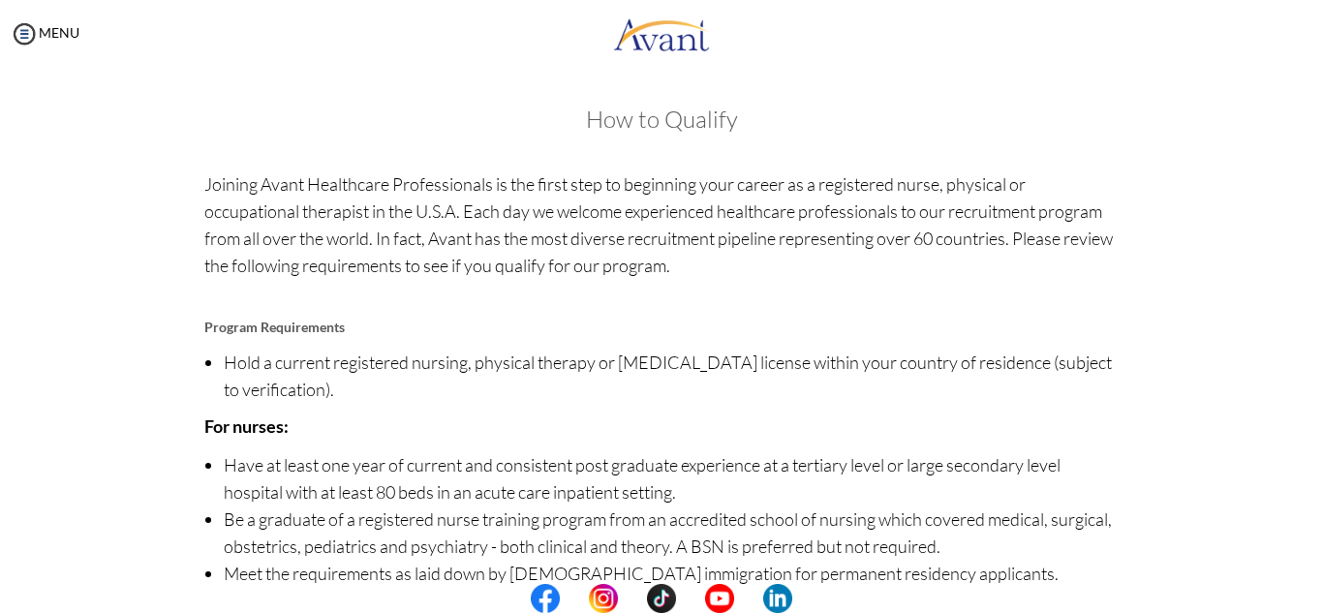
click at [1165, 329] on div "Welcome! Who we are Avant Healthcare Professionals is the premier recruiting an…" at bounding box center [661, 440] width 1133 height 707
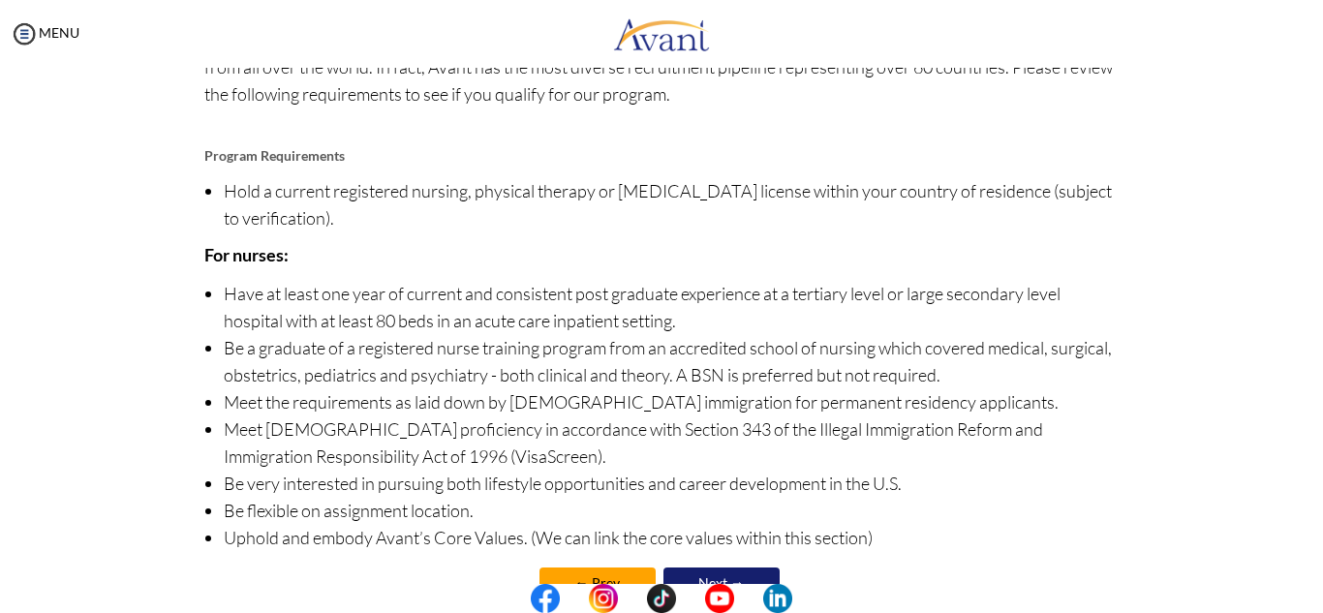
scroll to position [230, 0]
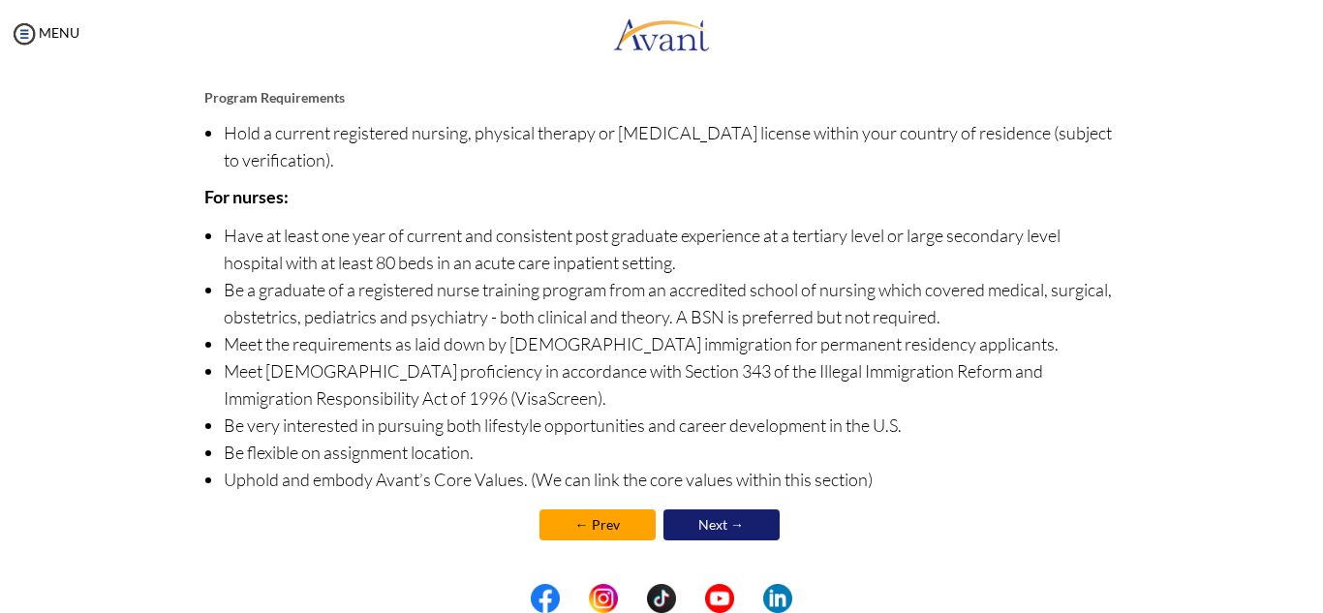
click at [724, 525] on link "Next →" at bounding box center [721, 524] width 116 height 31
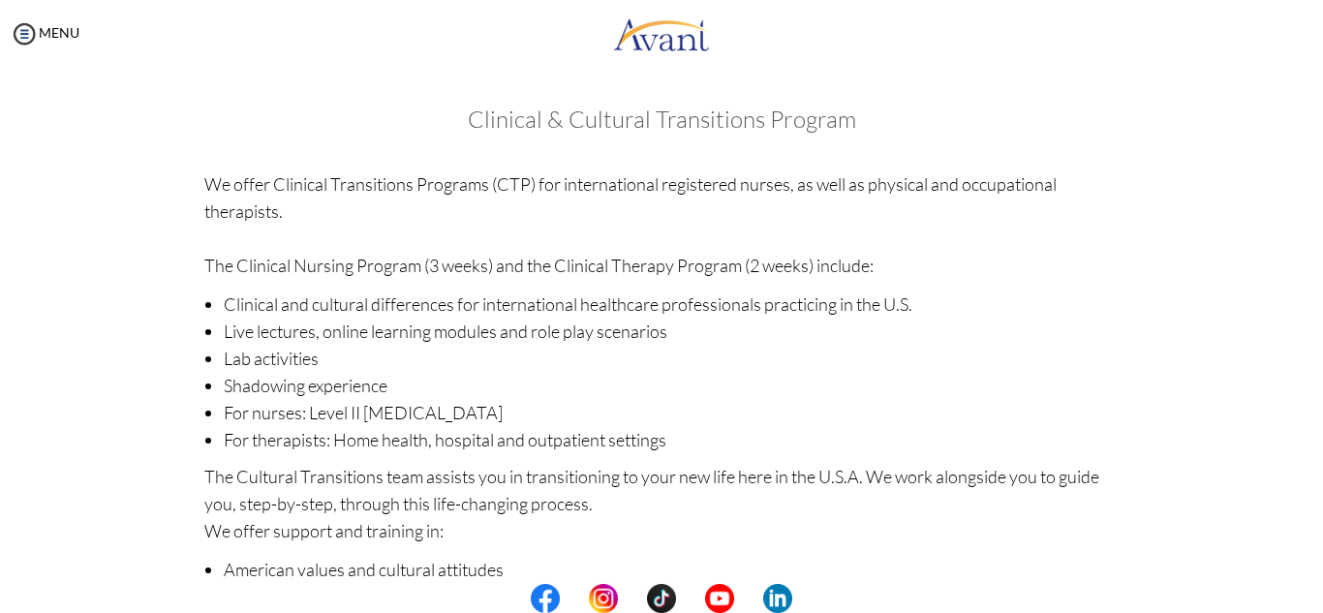
click at [998, 364] on li "Lab activities" at bounding box center [672, 358] width 896 height 27
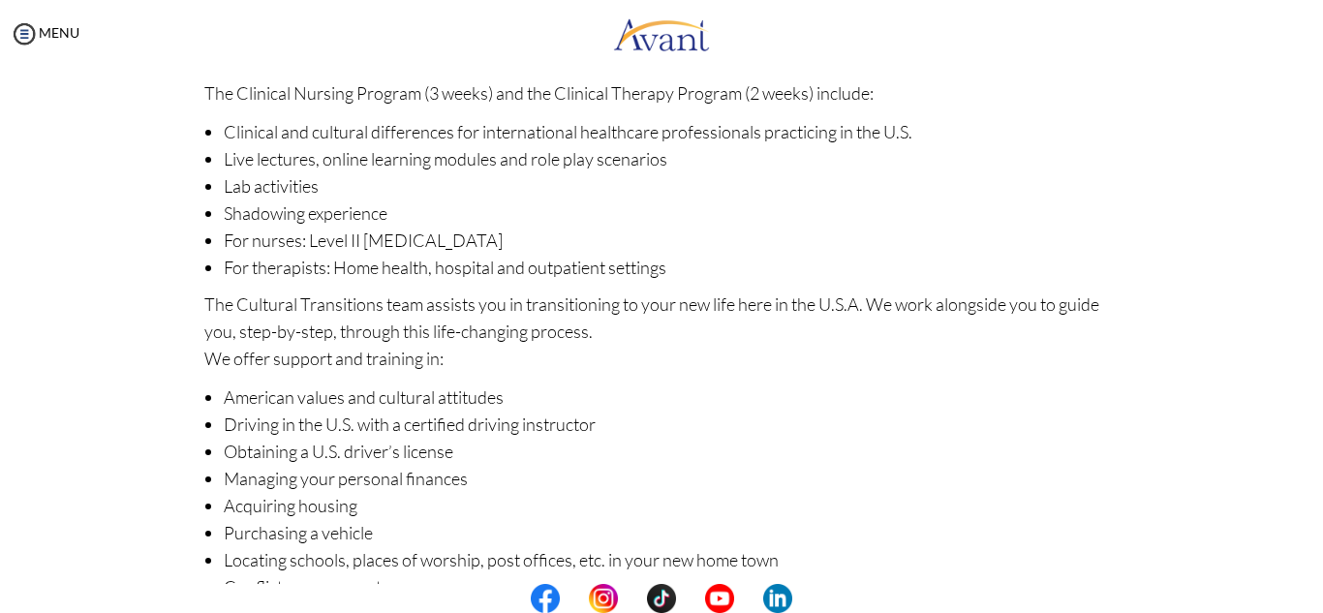
scroll to position [307, 0]
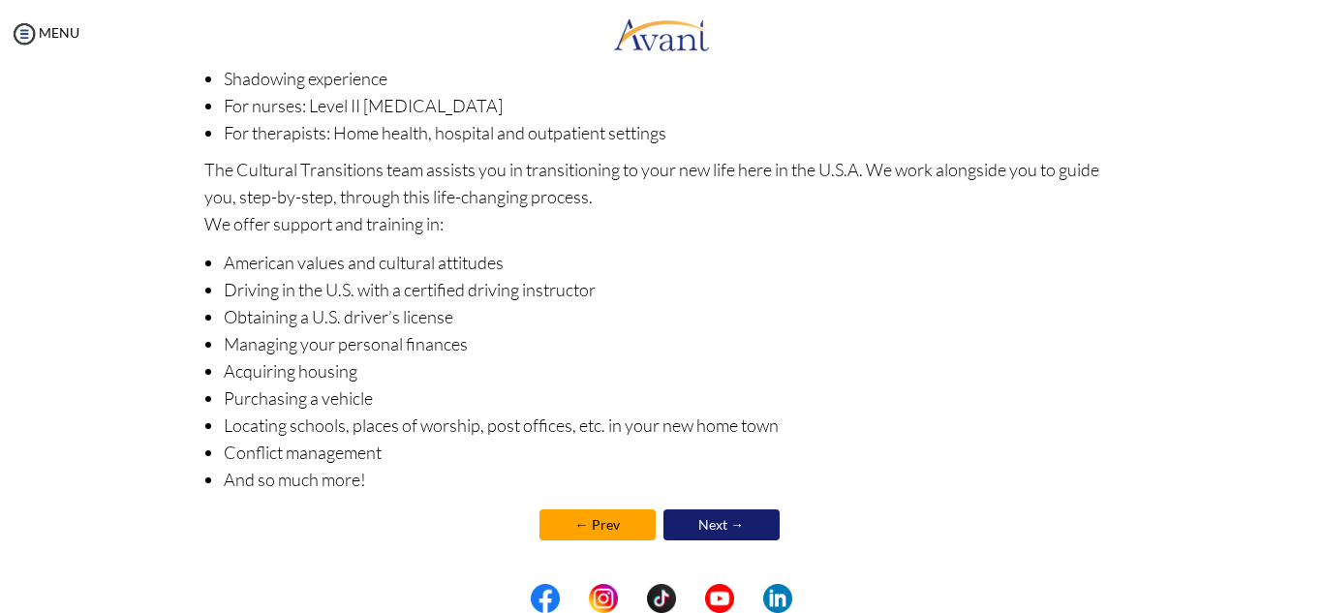
click at [716, 532] on link "Next →" at bounding box center [721, 524] width 116 height 31
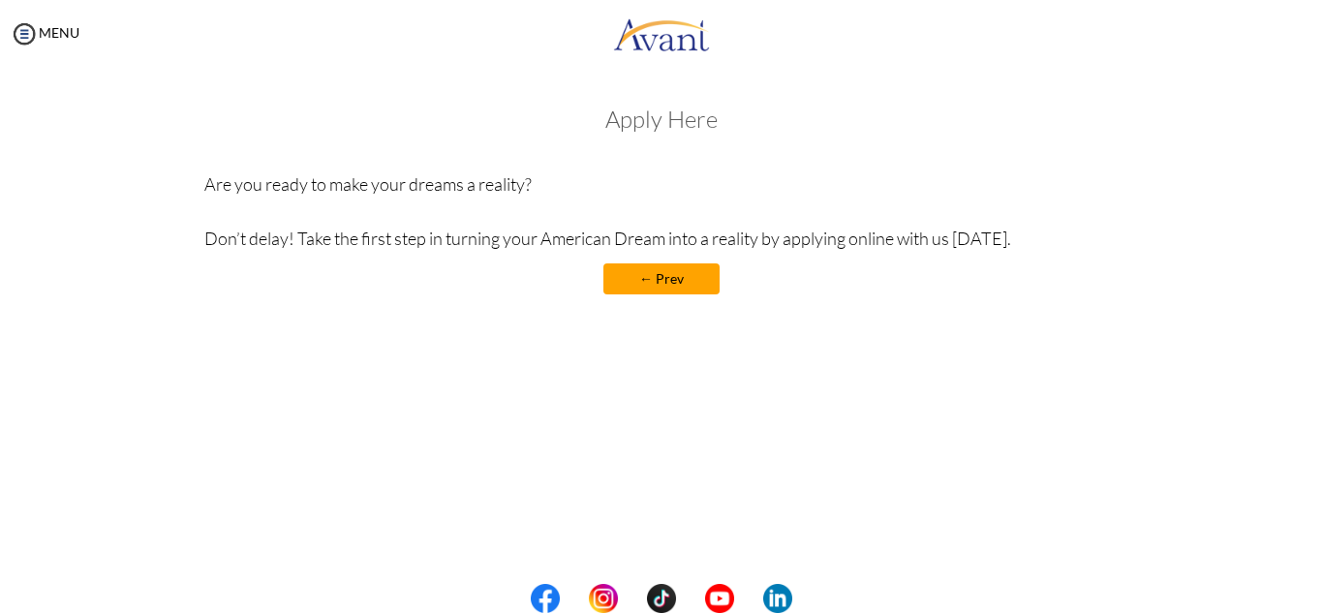
click at [644, 119] on h3 "Apply Here" at bounding box center [661, 119] width 915 height 25
click at [1087, 381] on div "Welcome! Who we are Avant Healthcare Professionals is the premier recruiting an…" at bounding box center [661, 248] width 1284 height 323
click at [23, 37] on img at bounding box center [24, 33] width 29 height 29
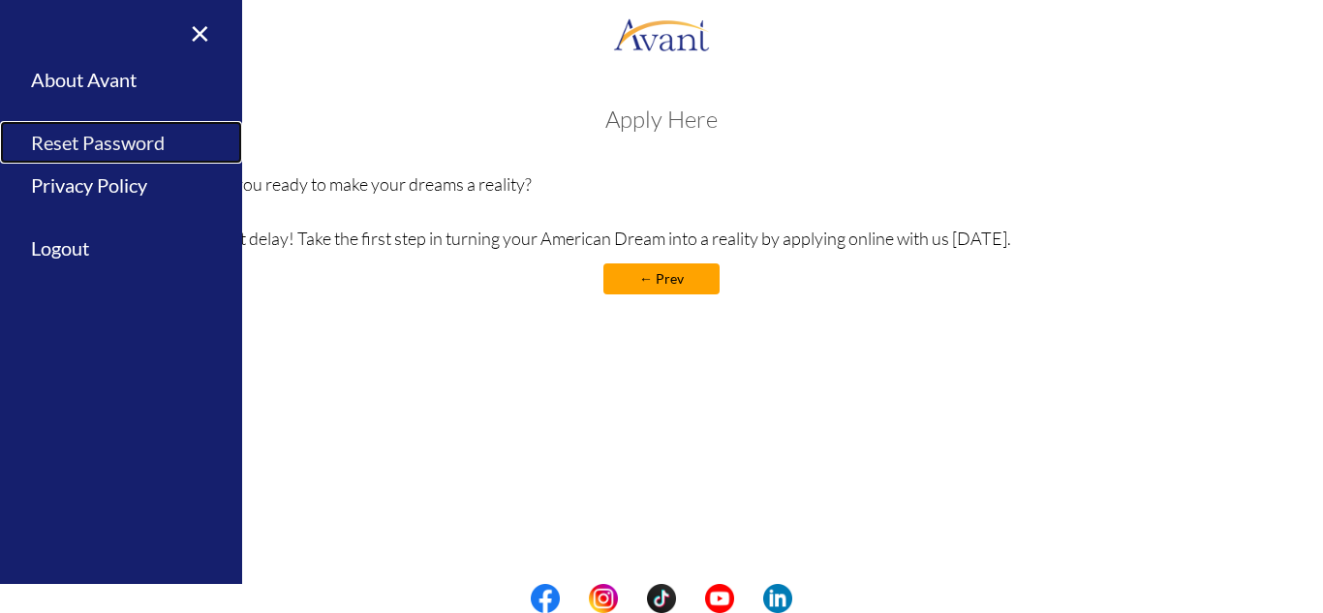
click at [76, 140] on link "Reset Password" at bounding box center [121, 143] width 242 height 44
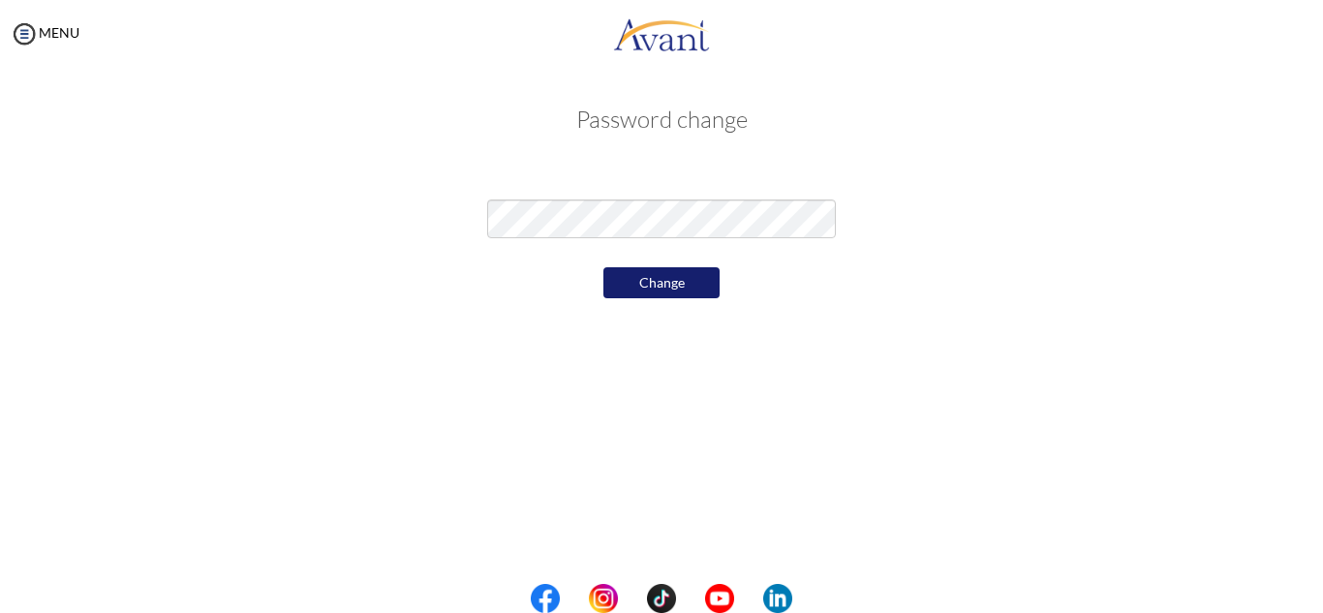
click at [472, 312] on div "Password change Change" at bounding box center [661, 202] width 1133 height 230
click at [632, 278] on button "Change" at bounding box center [661, 282] width 116 height 31
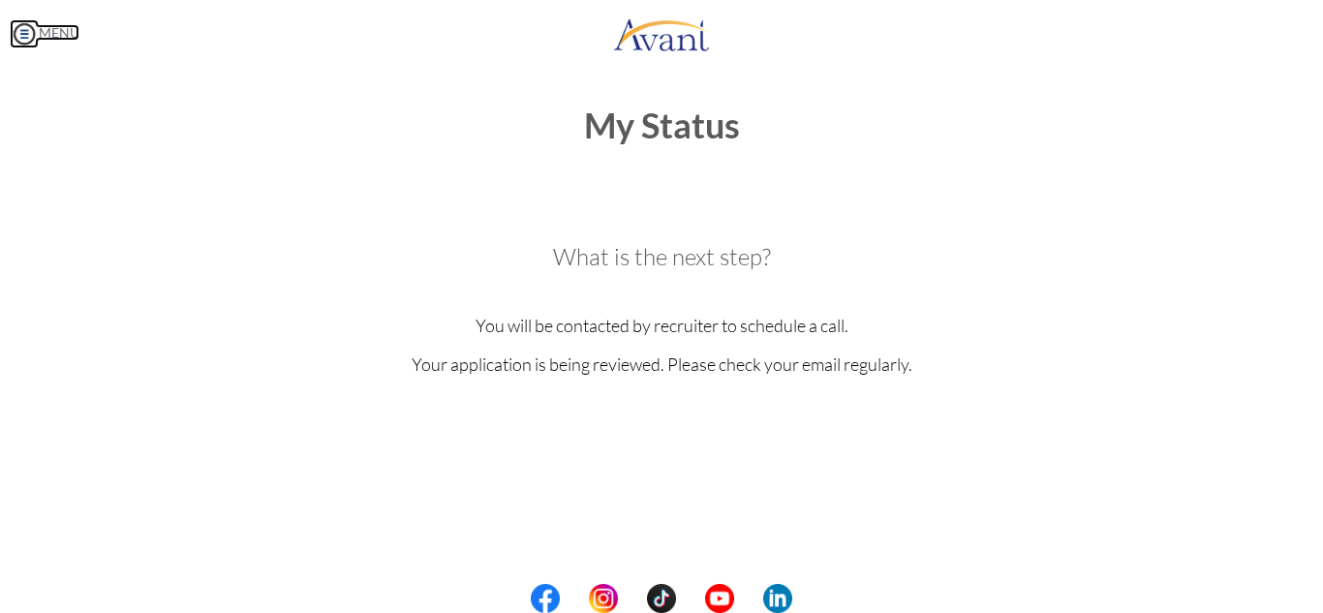
click at [26, 30] on img at bounding box center [24, 33] width 29 height 29
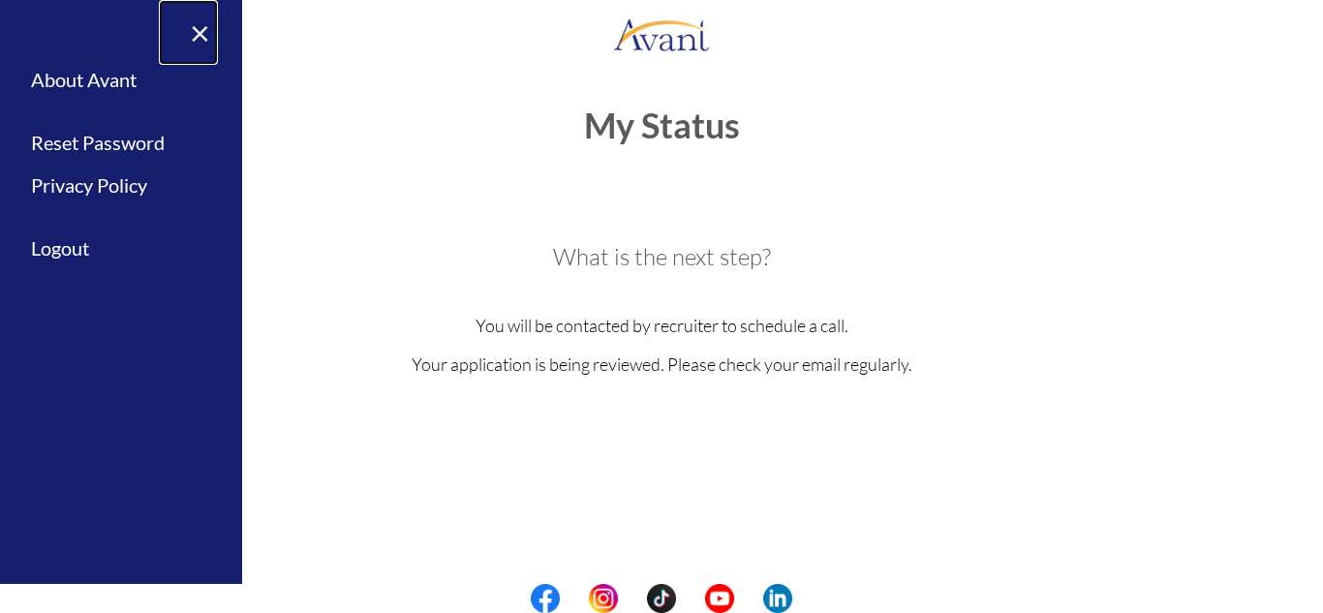
click at [199, 29] on link "×" at bounding box center [188, 32] width 59 height 65
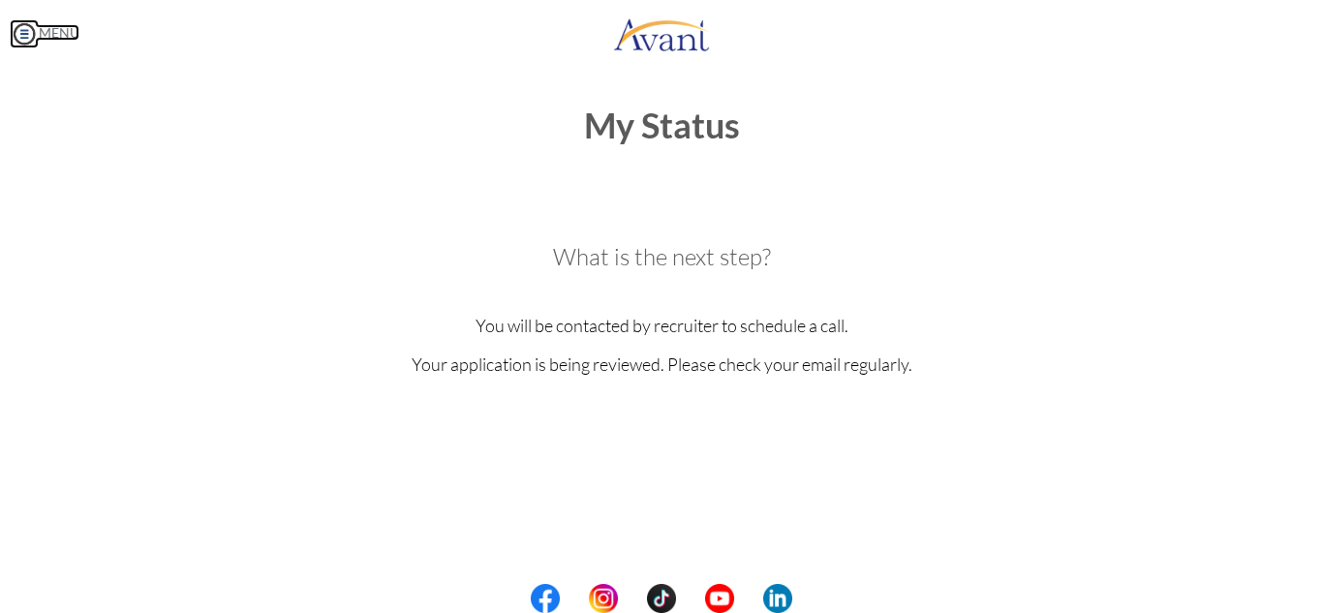
click at [29, 36] on img at bounding box center [24, 33] width 29 height 29
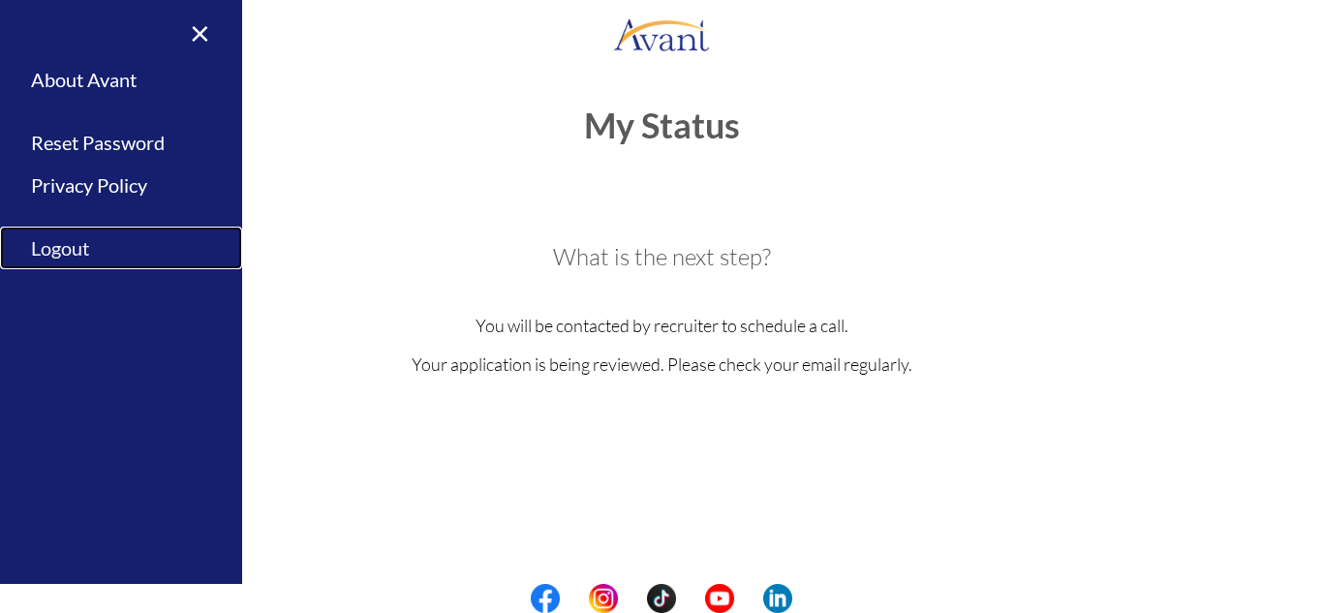
click at [65, 250] on link "Logout" at bounding box center [121, 249] width 242 height 44
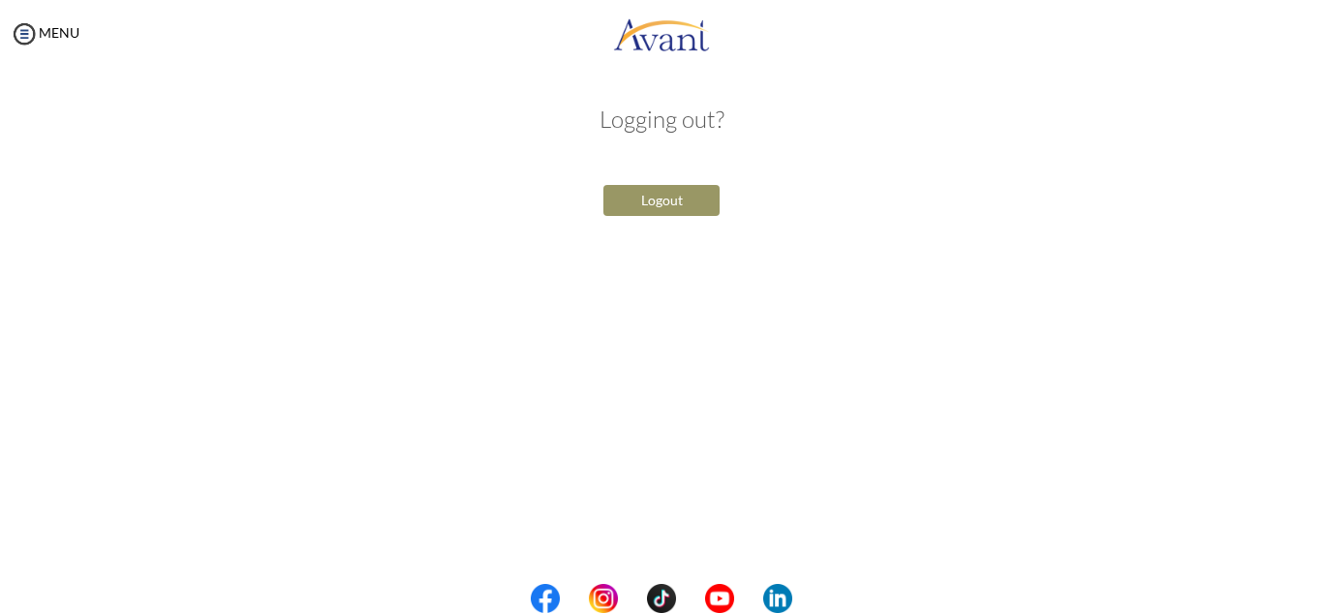
click at [653, 200] on button "Logout" at bounding box center [661, 200] width 116 height 31
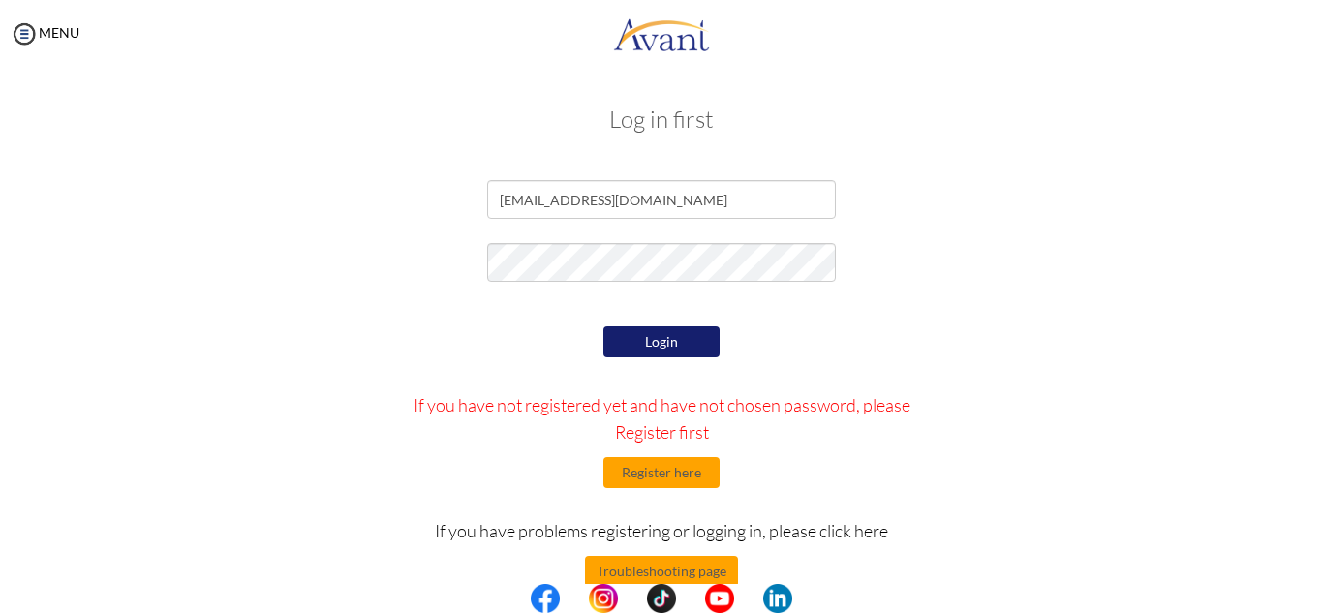
click at [890, 307] on div at bounding box center [661, 306] width 1133 height 1
click at [674, 352] on button "Login" at bounding box center [661, 341] width 116 height 31
click at [647, 339] on button "Login" at bounding box center [661, 341] width 116 height 31
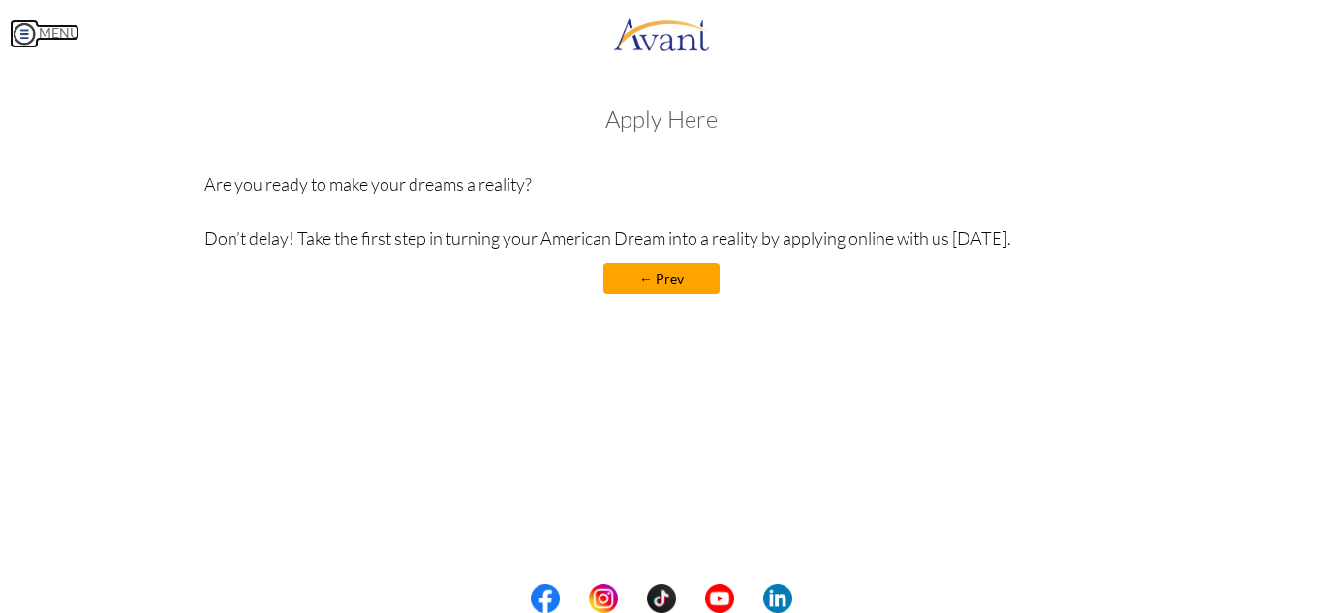
click at [19, 31] on img at bounding box center [24, 33] width 29 height 29
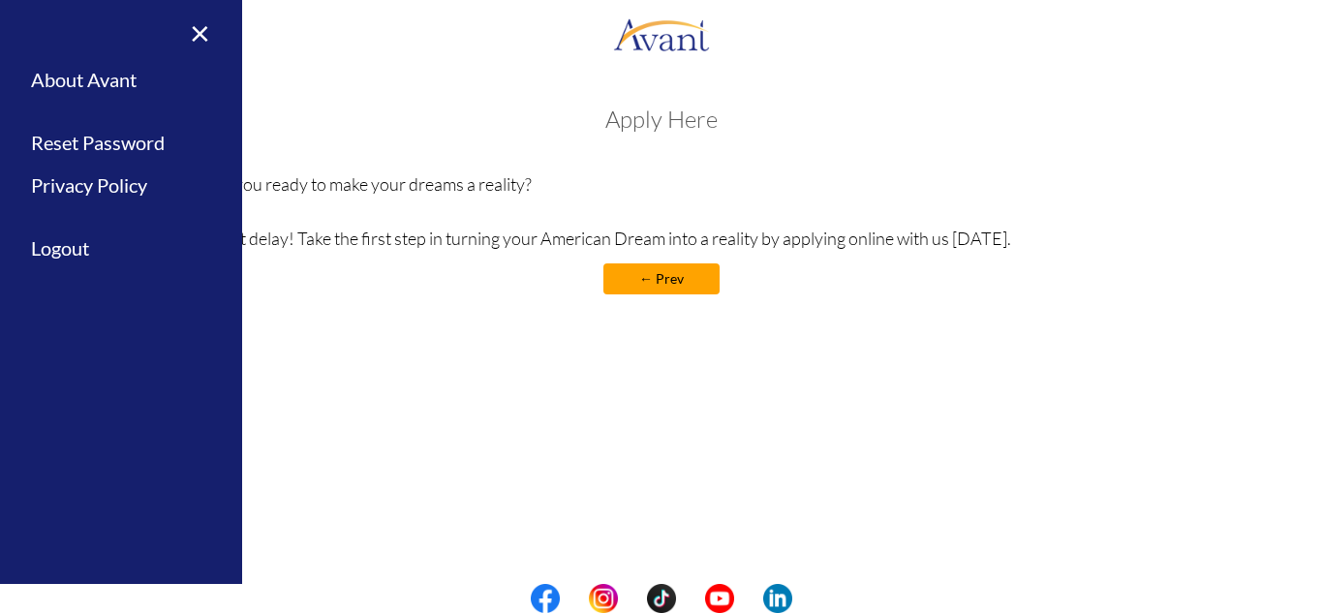
click at [353, 307] on div "Apply Here Are you ready to make your dreams a reality? Don’t delay! Take the f…" at bounding box center [661, 210] width 915 height 207
click at [642, 274] on link "← Prev" at bounding box center [661, 278] width 116 height 31
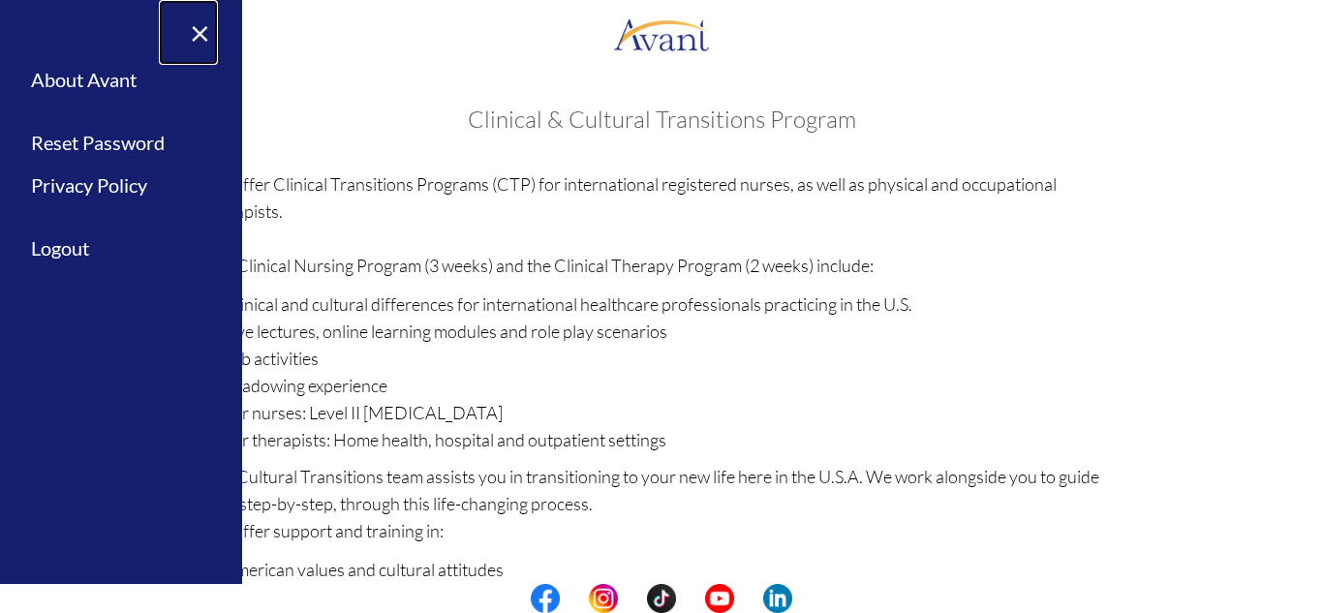
click at [199, 31] on link "×" at bounding box center [188, 32] width 59 height 65
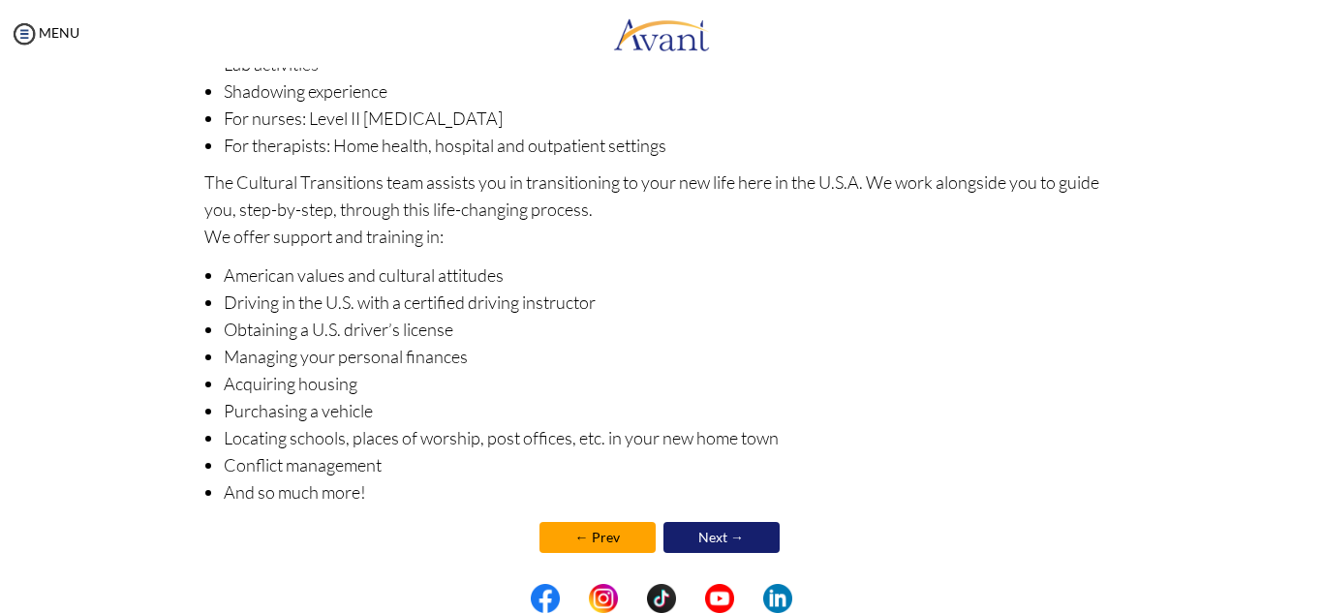
scroll to position [307, 0]
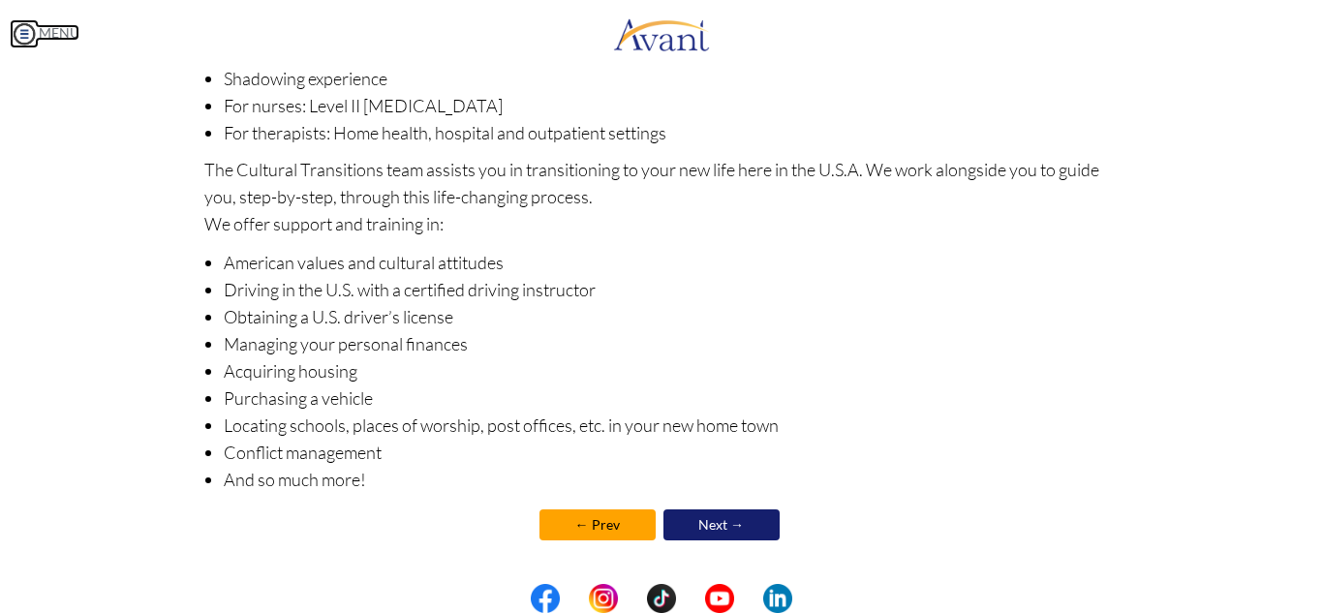
click at [18, 29] on img at bounding box center [24, 33] width 29 height 29
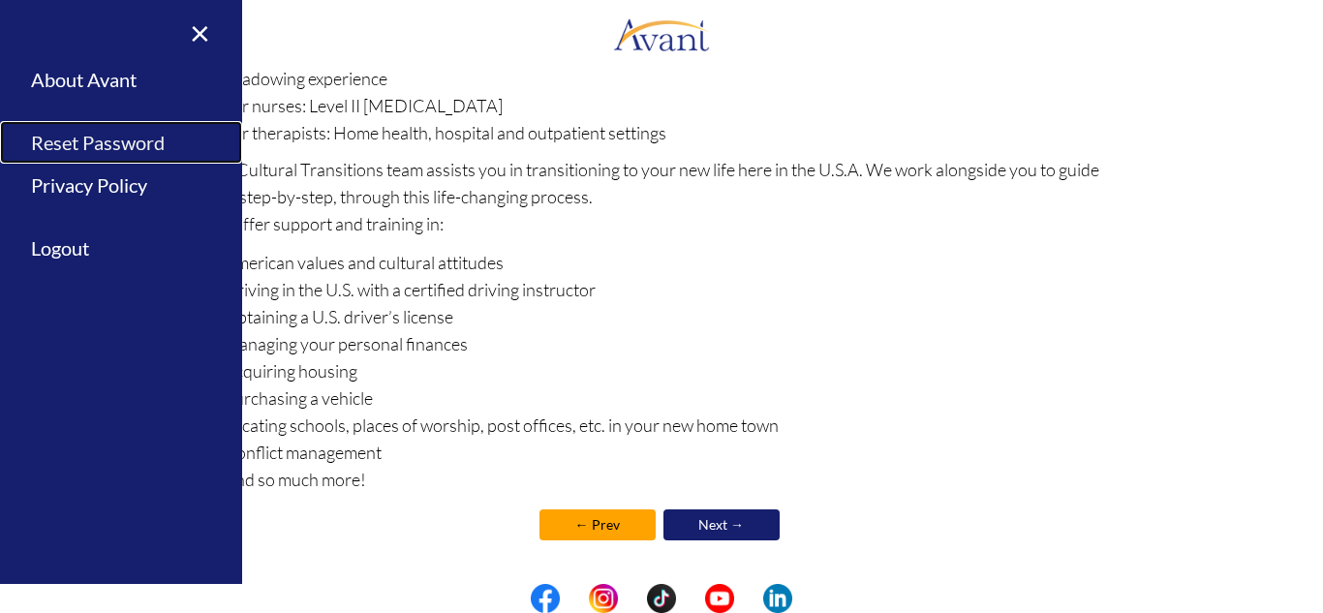
click at [65, 141] on link "Reset Password" at bounding box center [121, 143] width 242 height 44
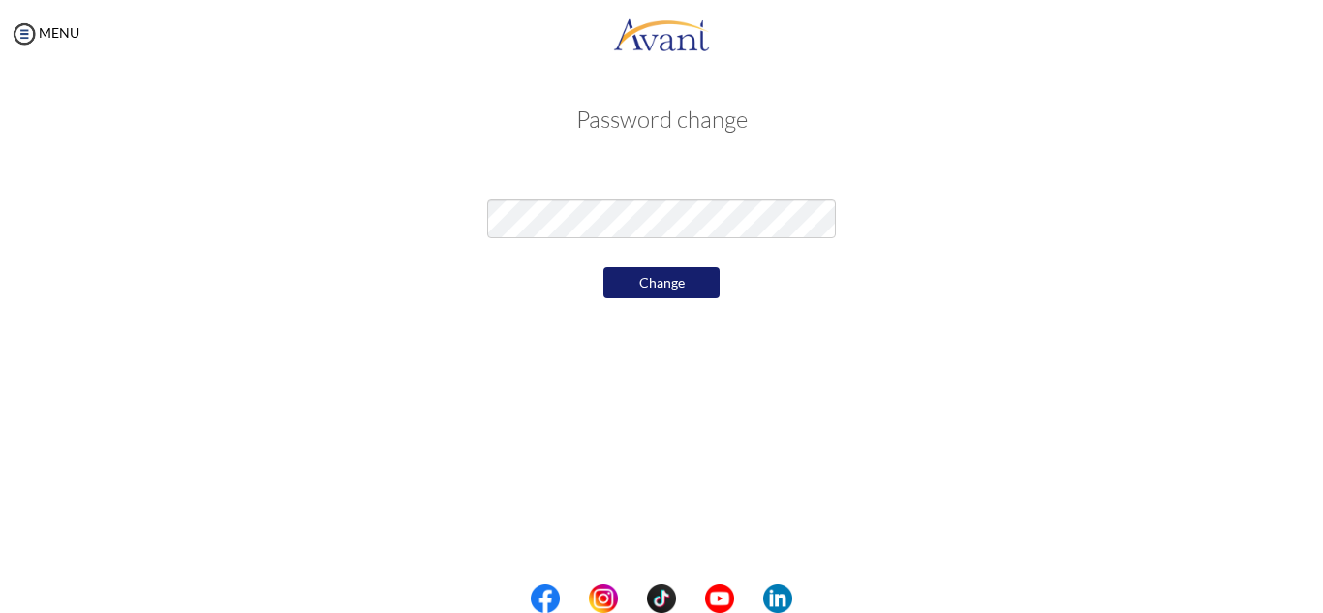
click at [904, 222] on div at bounding box center [661, 214] width 1133 height 68
click at [674, 284] on button "Change" at bounding box center [661, 282] width 116 height 31
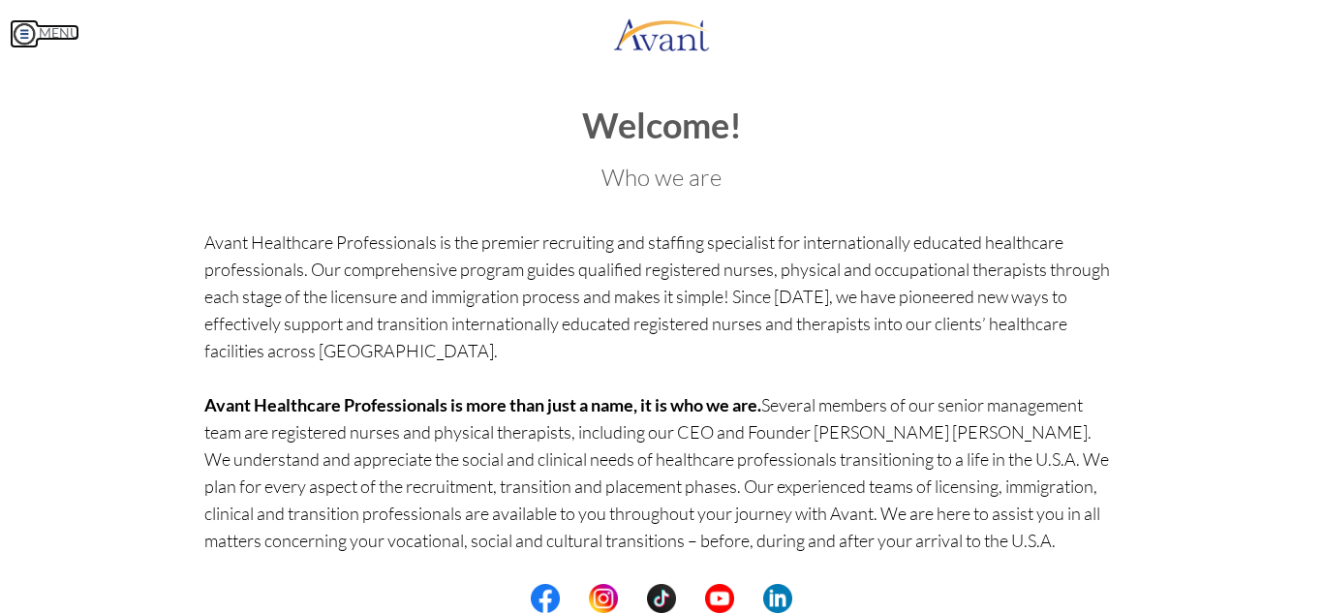
click at [23, 38] on img at bounding box center [24, 33] width 29 height 29
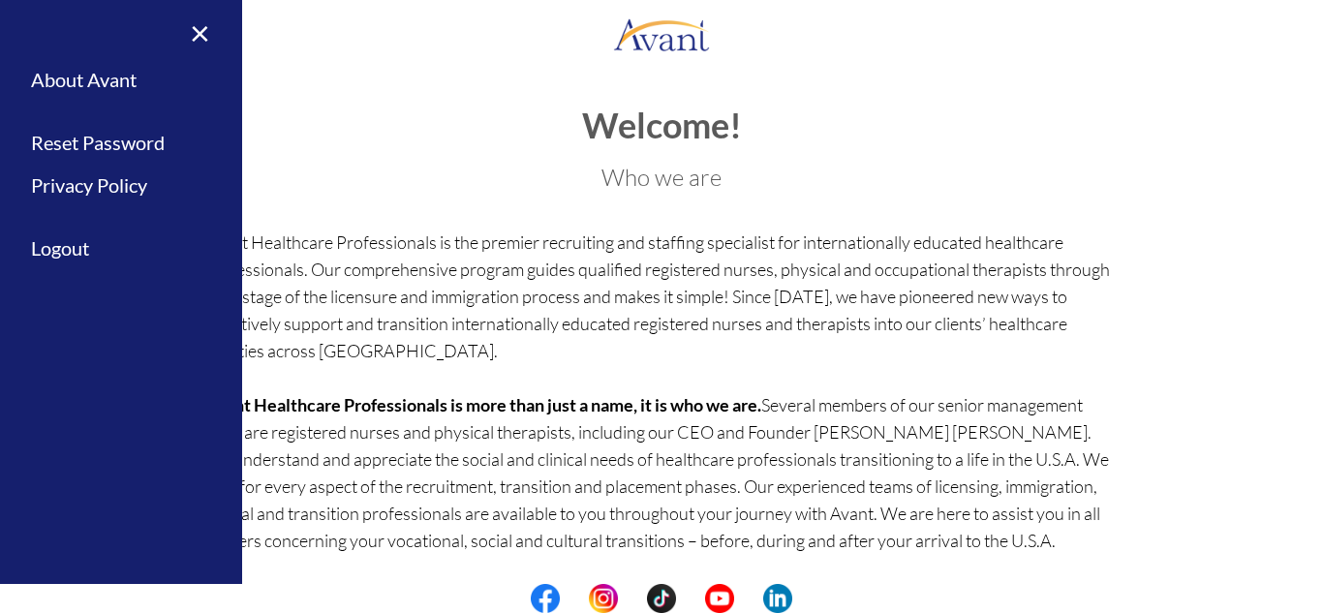
click at [319, 90] on div "Welcome! Who we are Avant Healthcare Professionals is the premier recruiting an…" at bounding box center [662, 410] width 944 height 647
click at [69, 244] on link "Logout" at bounding box center [121, 249] width 242 height 44
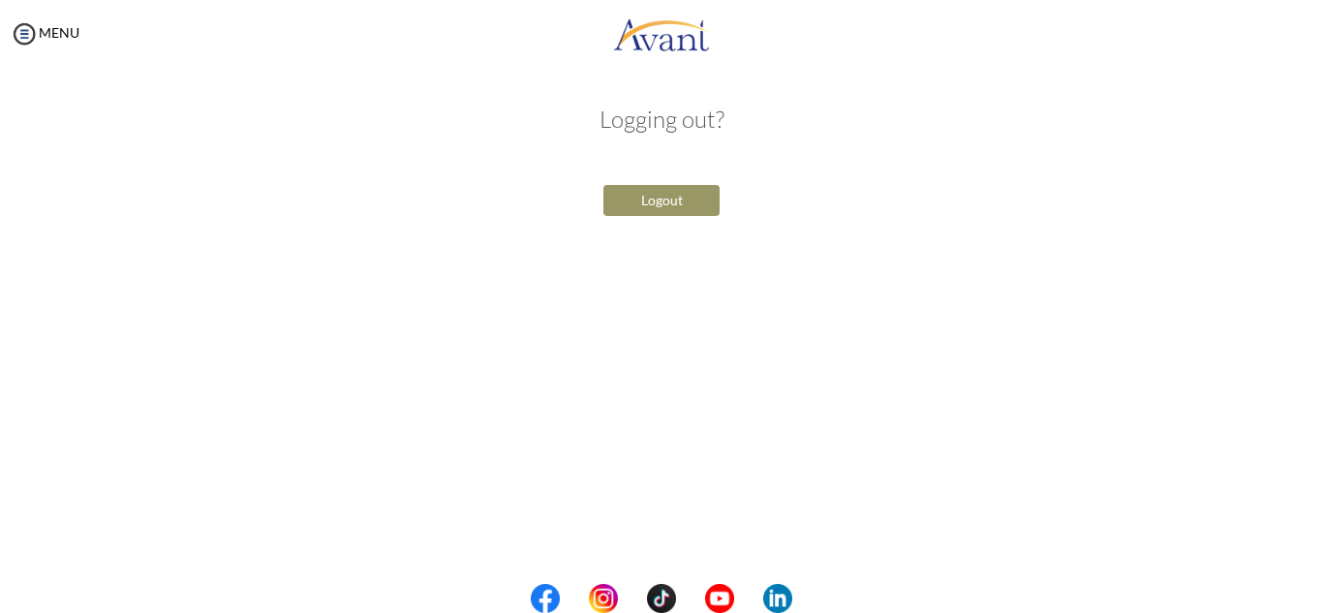
click at [642, 203] on button "Logout" at bounding box center [661, 200] width 116 height 31
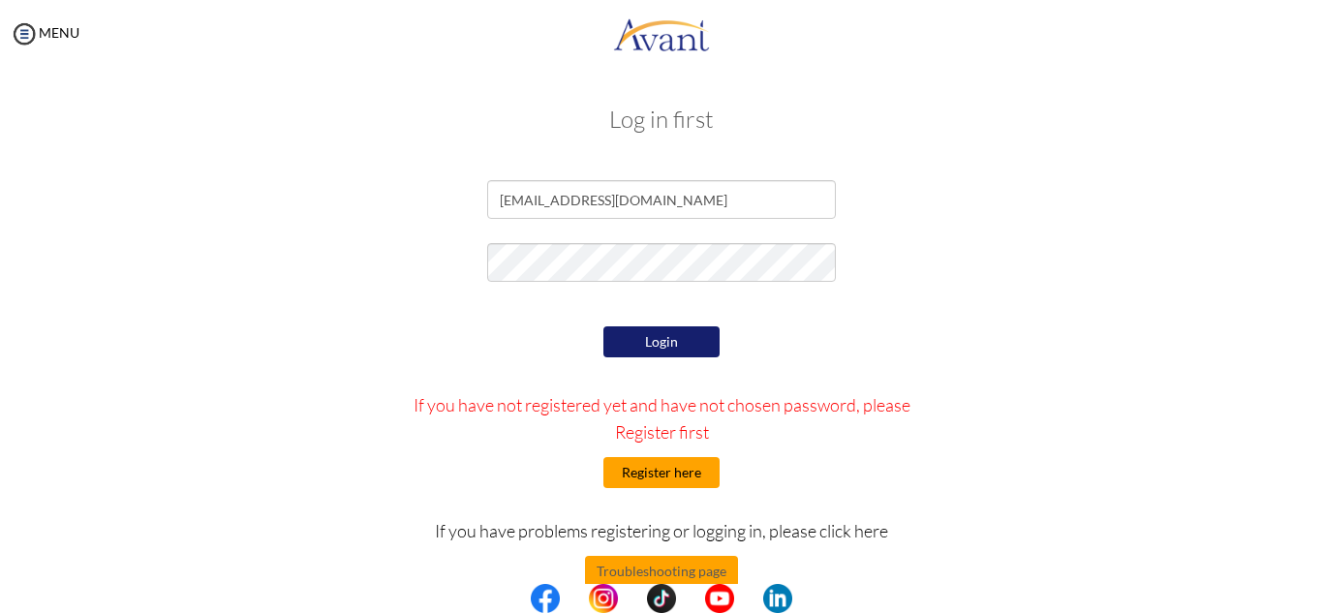
click at [647, 469] on button "Register here" at bounding box center [661, 472] width 116 height 31
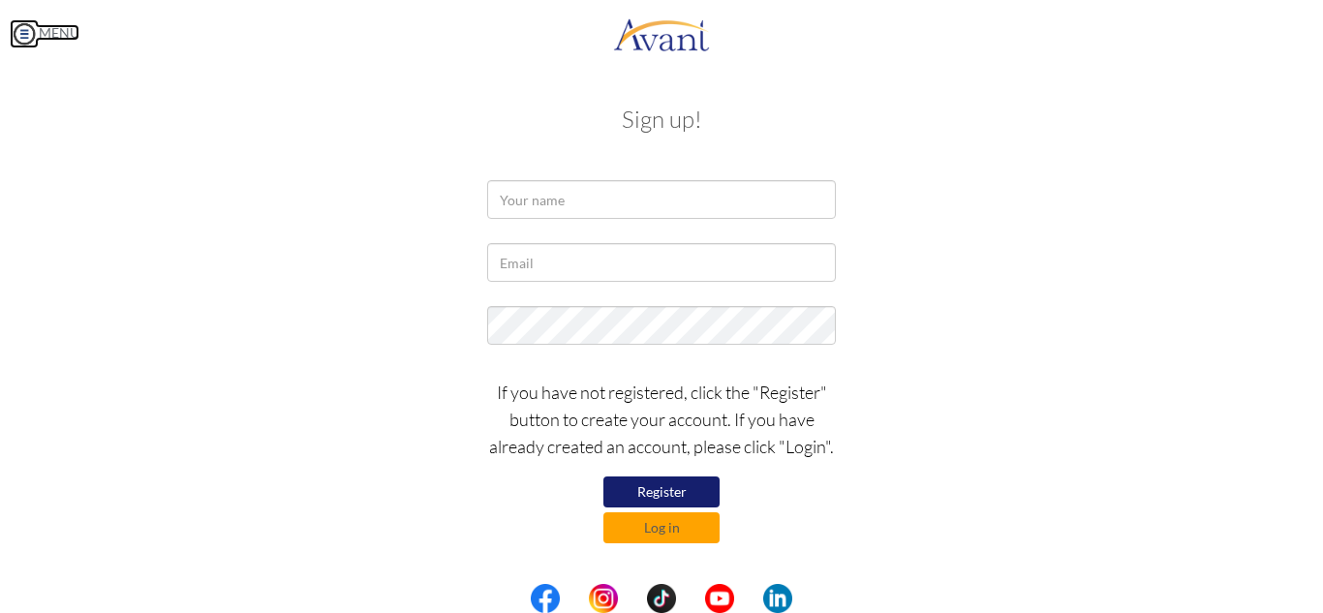
click at [26, 28] on img at bounding box center [24, 33] width 29 height 29
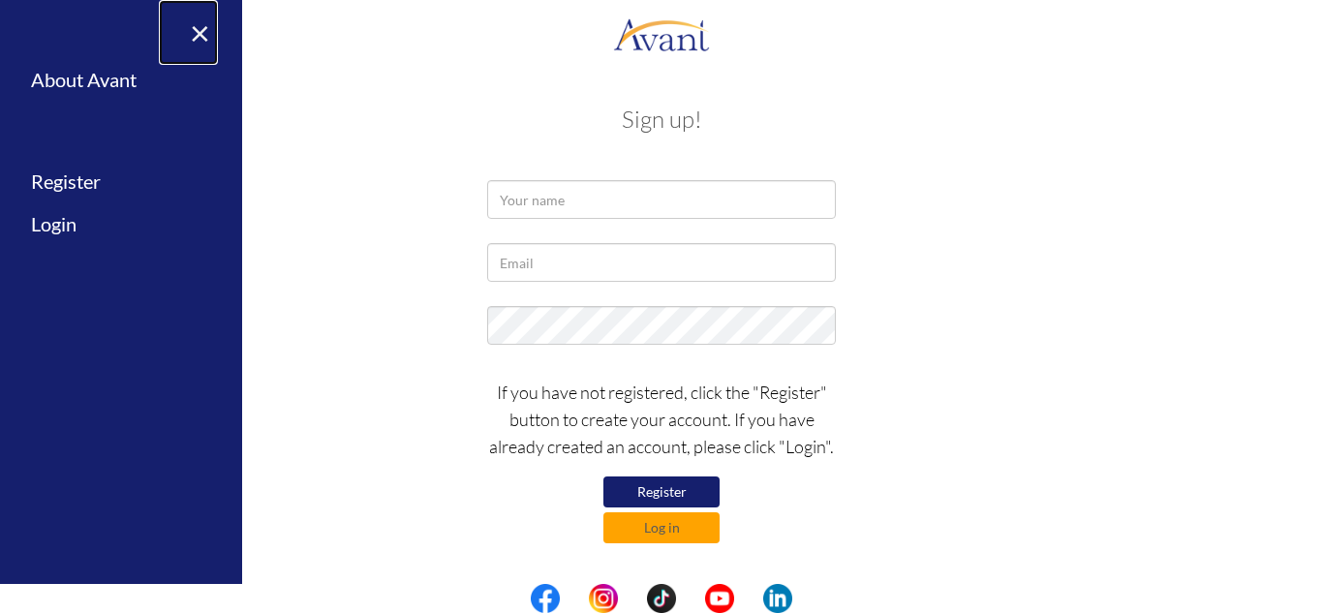
click at [196, 38] on link "×" at bounding box center [188, 32] width 59 height 65
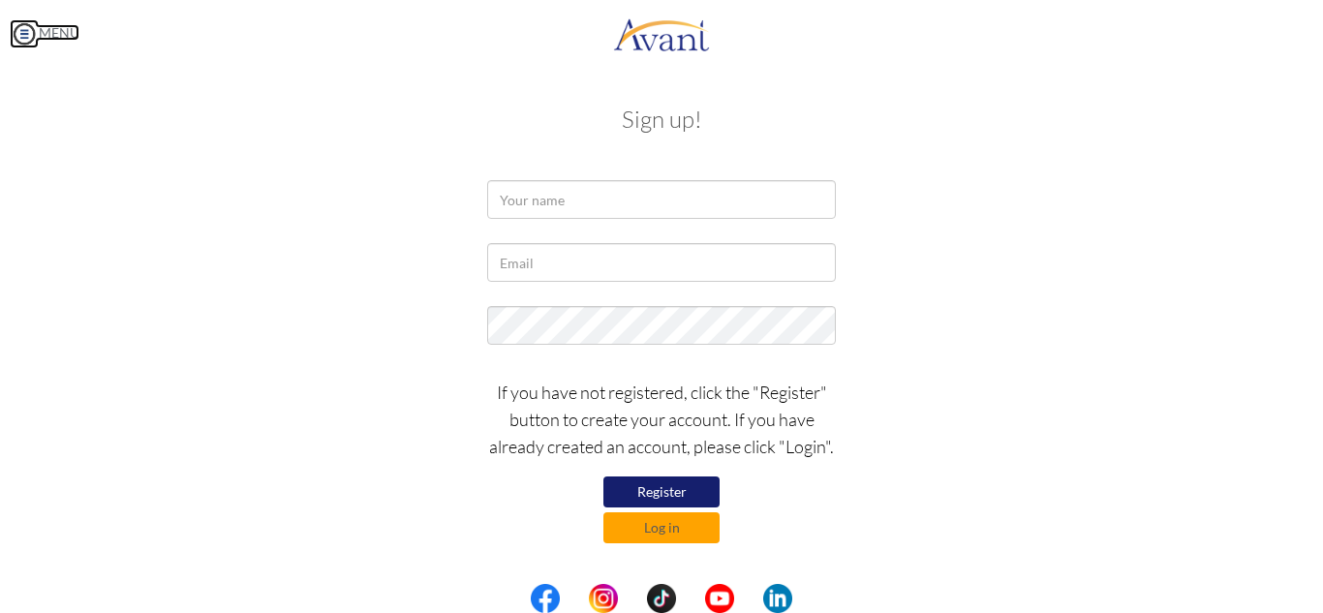
click at [23, 36] on img at bounding box center [24, 33] width 29 height 29
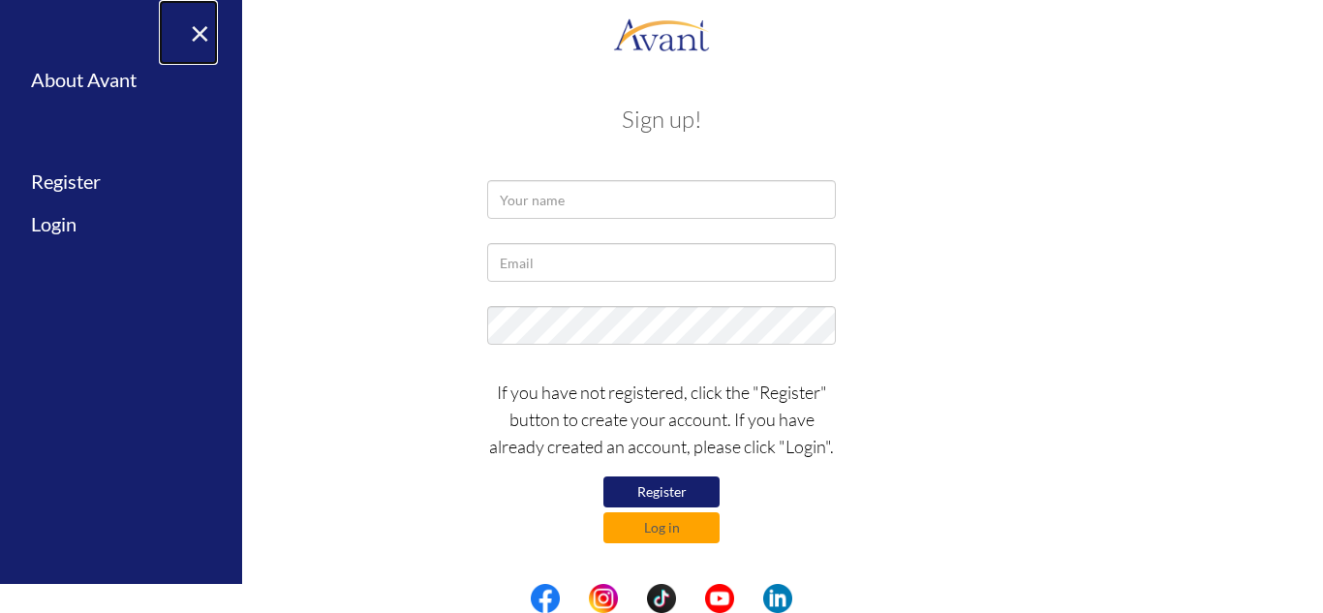
click at [197, 26] on link "×" at bounding box center [188, 32] width 59 height 65
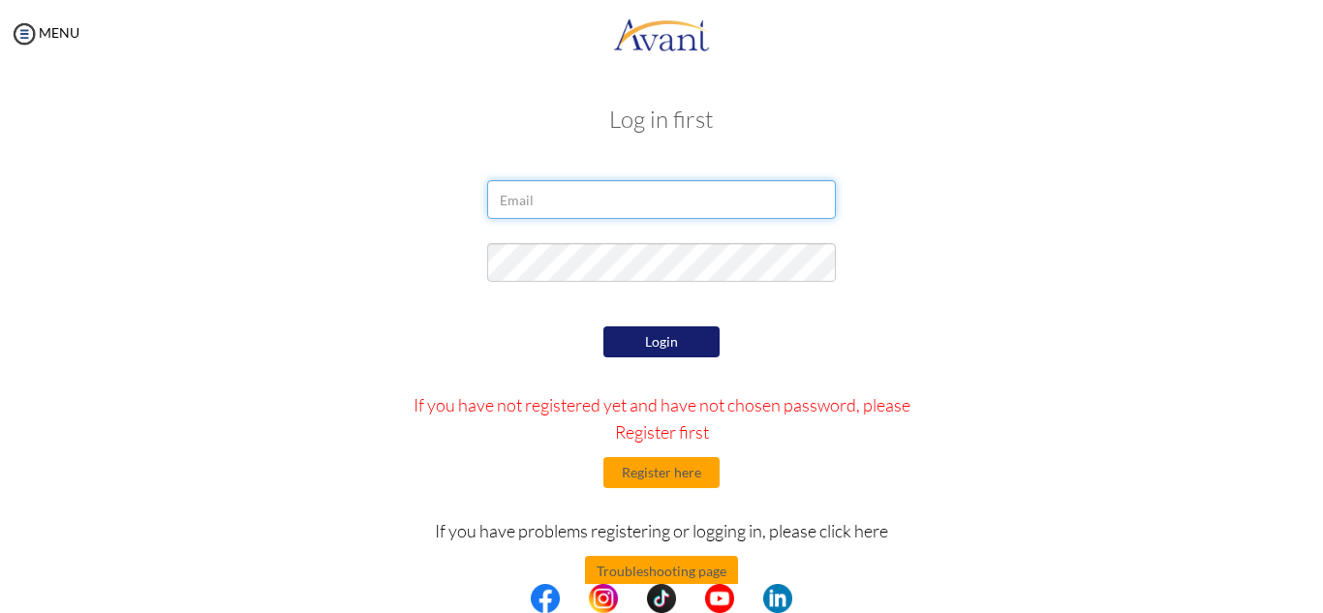
type input "[EMAIL_ADDRESS][DOMAIN_NAME]"
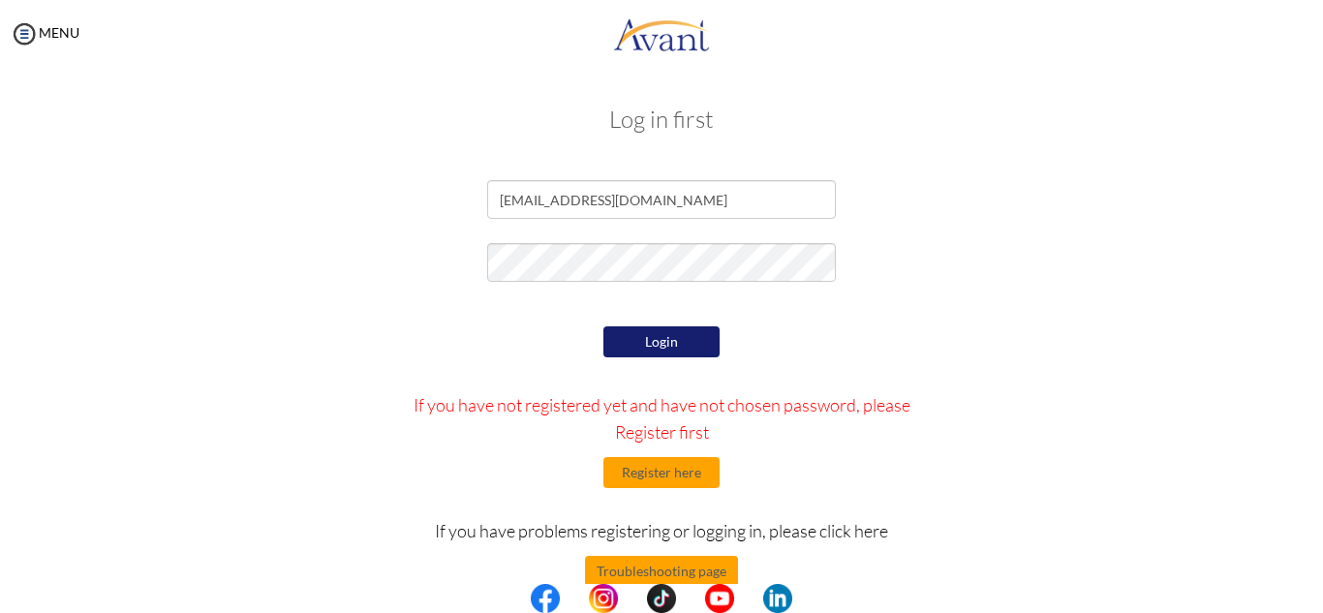
click at [852, 478] on div "Login If you have not registered yet and have not chosen password, please Regis…" at bounding box center [662, 504] width 567 height 364
click at [662, 348] on button "Login" at bounding box center [661, 341] width 116 height 31
click at [640, 336] on button "Login" at bounding box center [661, 341] width 116 height 31
